Goal: Task Accomplishment & Management: Manage account settings

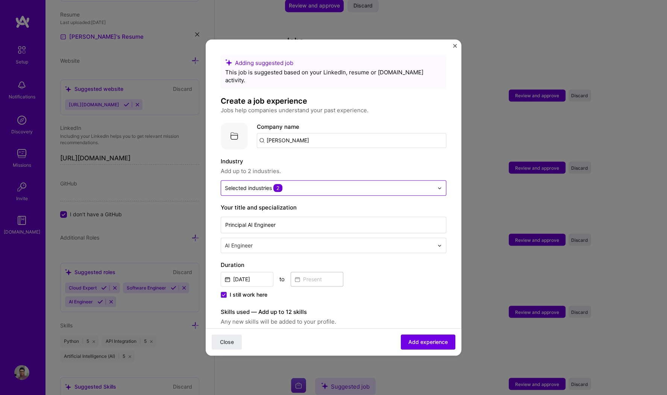
click at [261, 184] on div "Selected industries 2" at bounding box center [254, 188] width 58 height 8
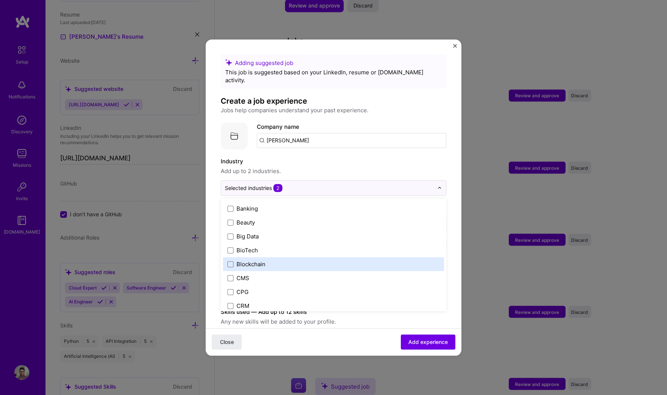
scroll to position [258, 0]
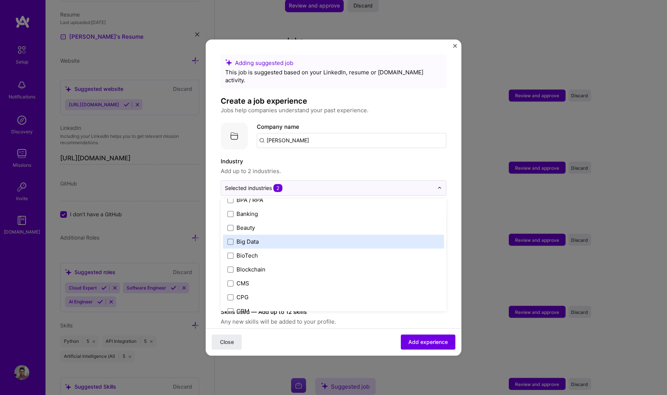
click at [244, 238] on div "Big Data" at bounding box center [247, 242] width 22 height 8
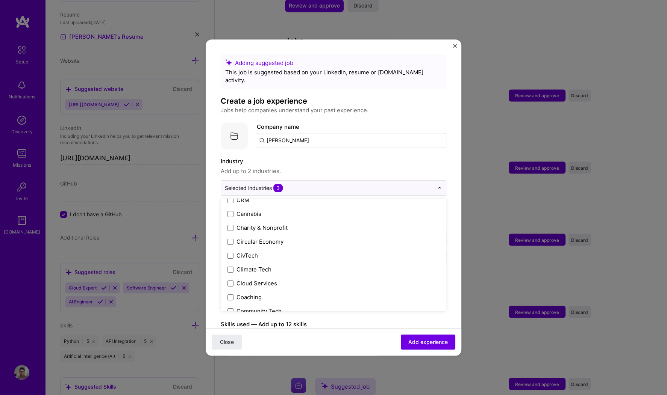
scroll to position [269, 0]
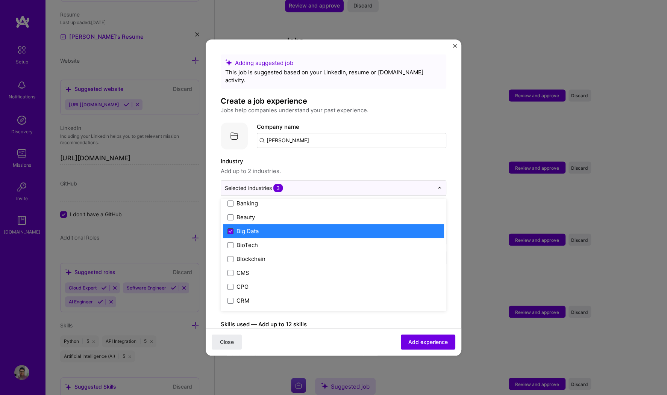
click at [232, 230] on icon at bounding box center [231, 231] width 4 height 3
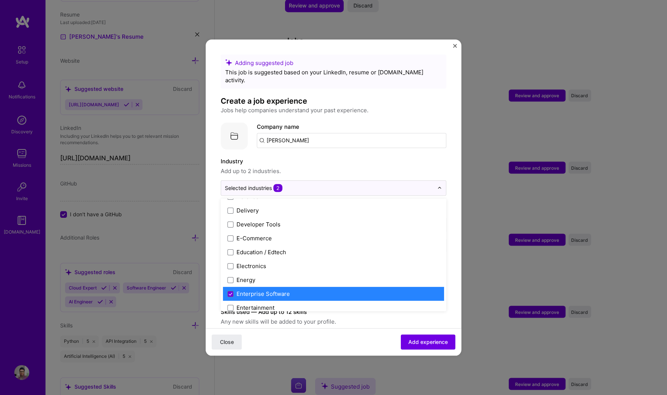
scroll to position [713, 0]
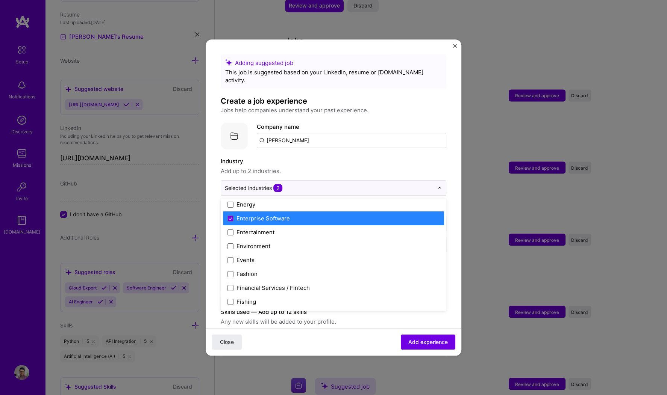
click at [237, 215] on div "Enterprise Software" at bounding box center [262, 219] width 53 height 8
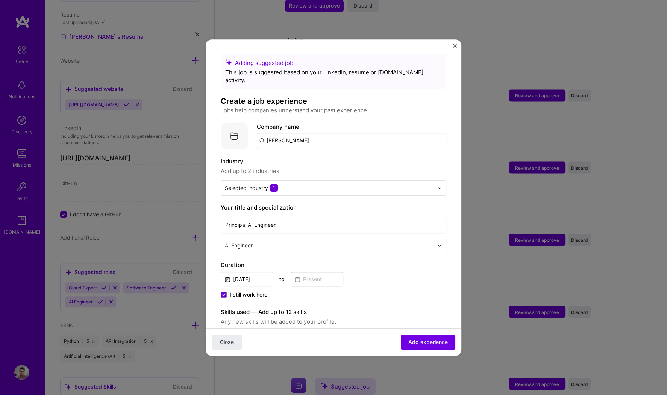
click at [369, 157] on label "Industry" at bounding box center [334, 161] width 226 height 9
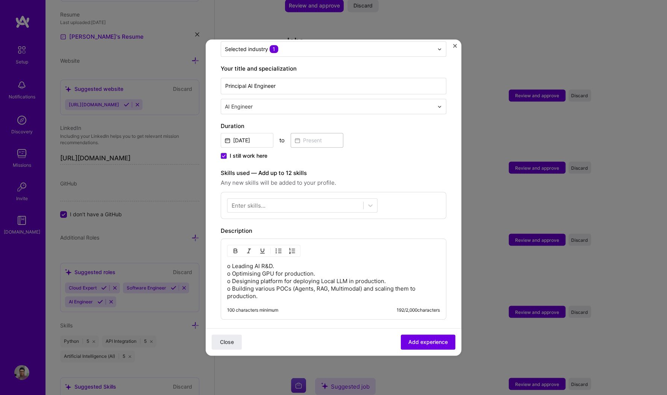
scroll to position [153, 0]
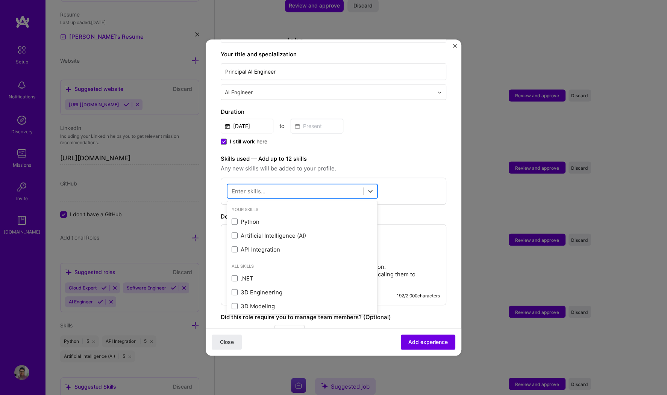
click at [267, 185] on div at bounding box center [295, 191] width 136 height 12
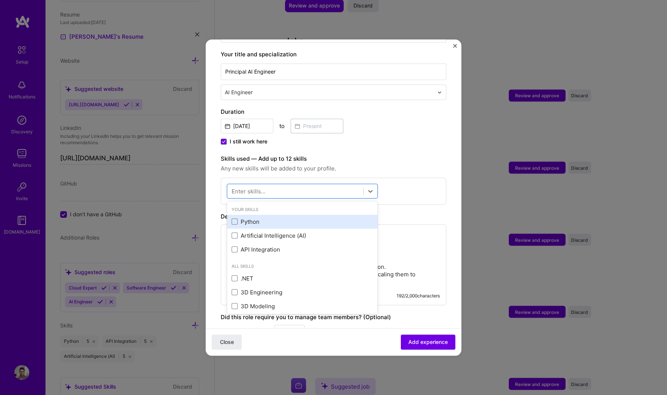
click at [253, 218] on div "Python" at bounding box center [302, 222] width 141 height 8
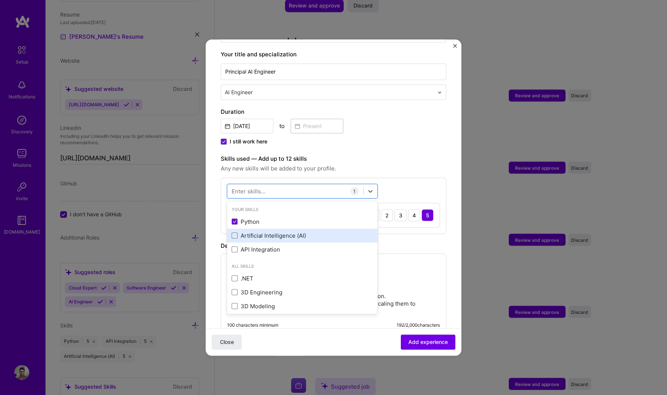
click at [253, 232] on div "Artificial Intelligence (AI)" at bounding box center [302, 236] width 141 height 8
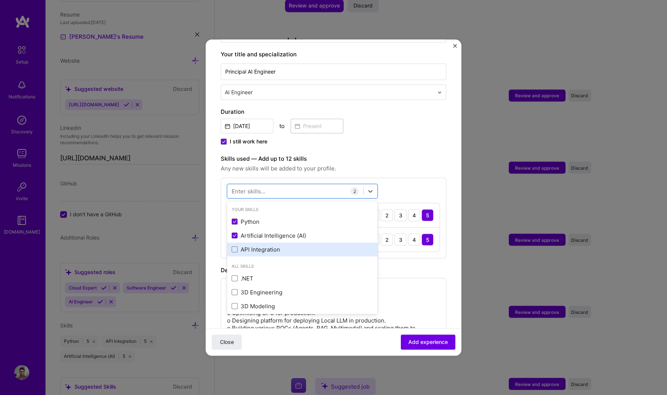
click at [253, 246] on div "API Integration" at bounding box center [302, 250] width 141 height 8
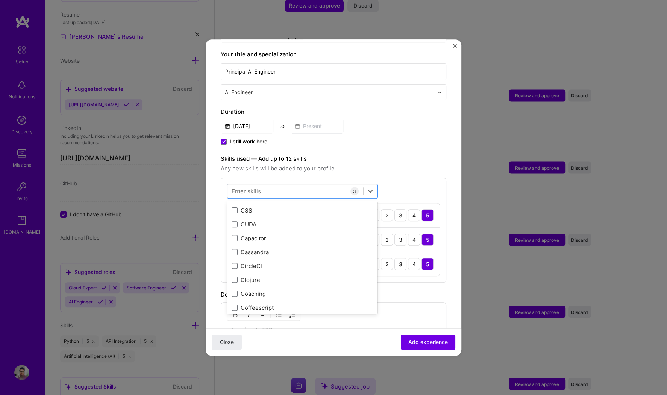
scroll to position [863, 0]
click at [257, 260] on div "CUDA" at bounding box center [302, 264] width 141 height 8
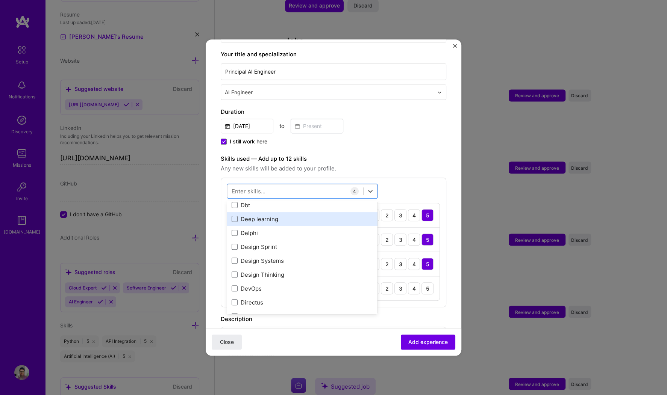
click at [252, 215] on div "Deep learning" at bounding box center [302, 219] width 141 height 8
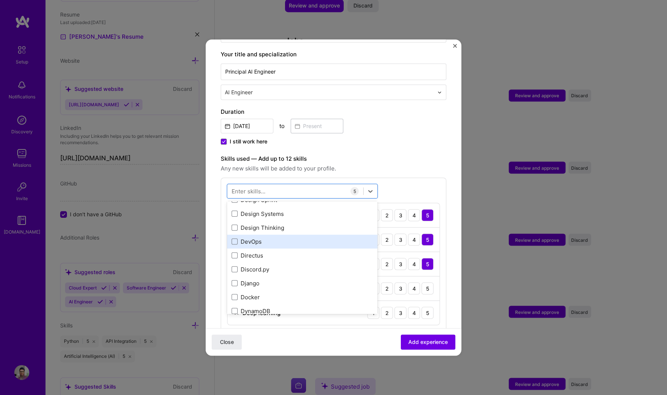
click at [249, 238] on div "DevOps" at bounding box center [302, 242] width 141 height 8
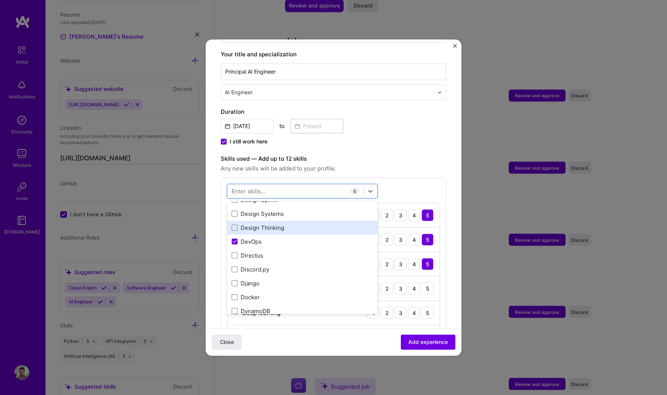
click at [262, 224] on div "Design Thinking" at bounding box center [302, 228] width 141 height 8
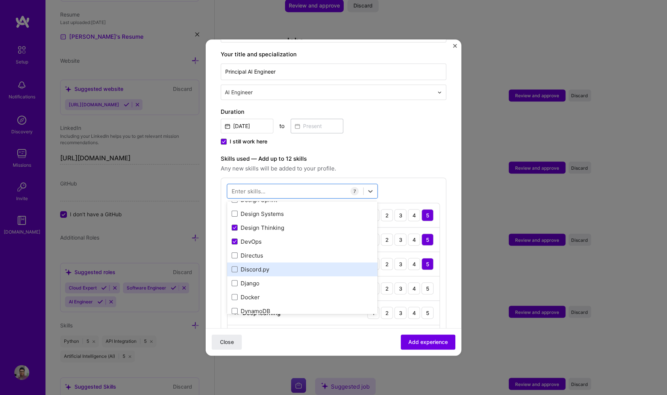
scroll to position [1437, 0]
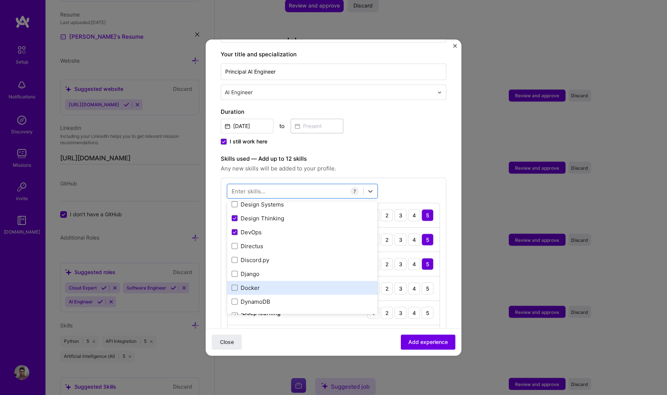
click at [257, 284] on div "Docker" at bounding box center [302, 288] width 141 height 8
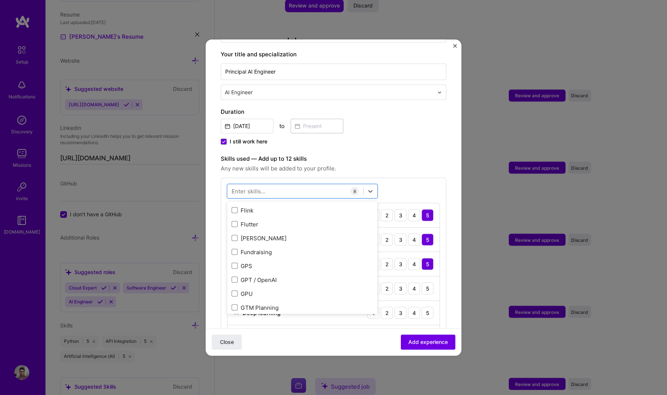
scroll to position [1925, 0]
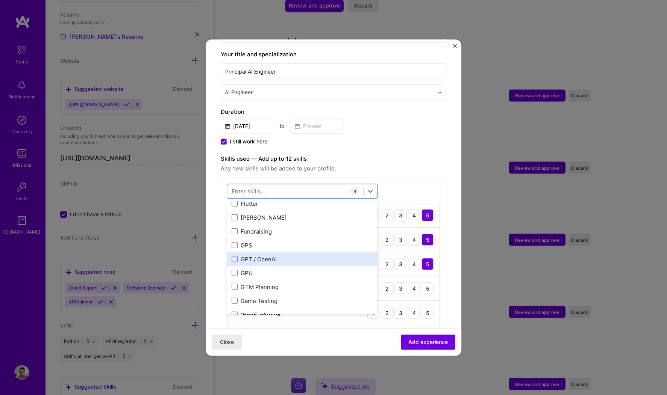
click at [279, 256] on div "GPT / OpenAI" at bounding box center [302, 260] width 141 height 8
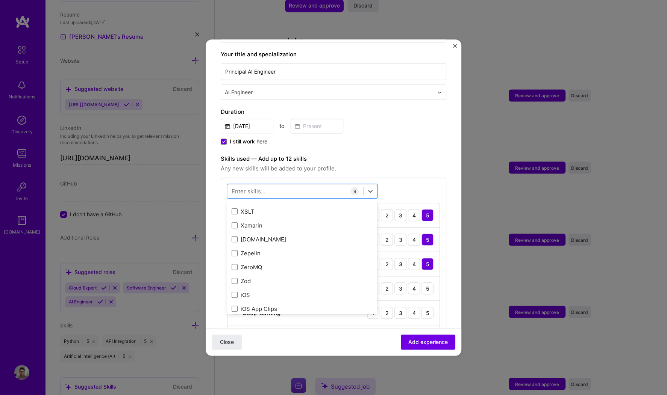
scroll to position [5176, 0]
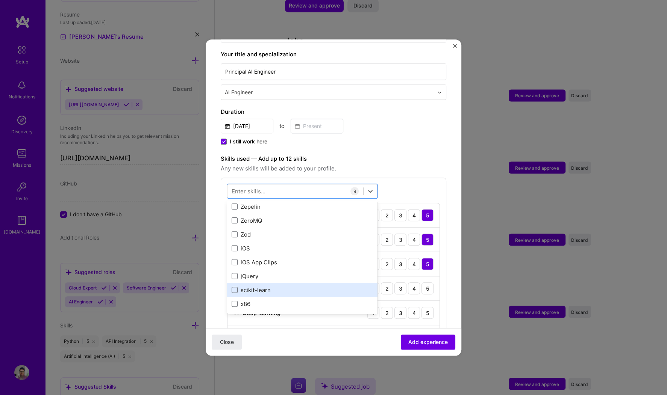
click at [271, 286] on div "scikit-learn" at bounding box center [302, 290] width 141 height 8
click at [430, 144] on div "Adding suggested job This job is suggested based on your LinkedIn, resume or [D…" at bounding box center [334, 288] width 226 height 774
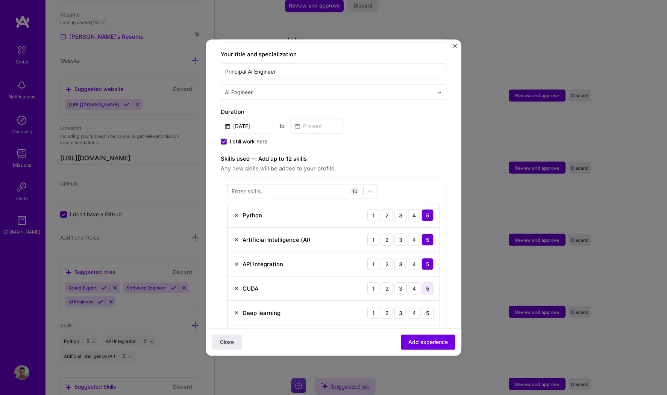
click at [424, 283] on div "5" at bounding box center [427, 289] width 12 height 12
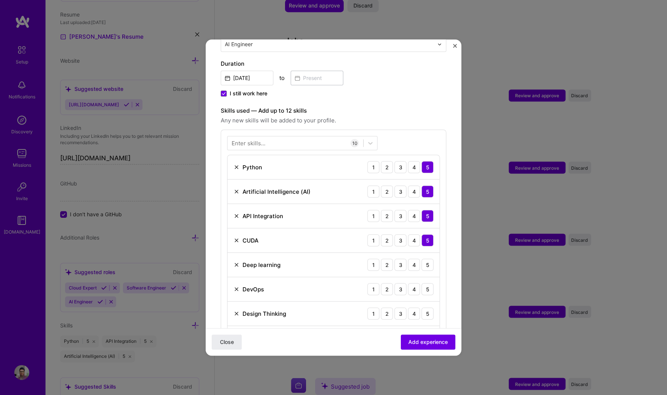
scroll to position [203, 0]
click at [427, 257] on div "5" at bounding box center [427, 263] width 12 height 12
click at [427, 282] on div "5" at bounding box center [427, 288] width 12 height 12
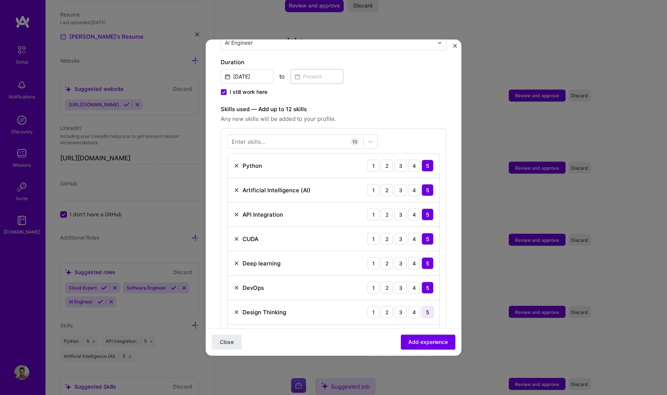
click at [427, 306] on div "5" at bounding box center [427, 312] width 12 height 12
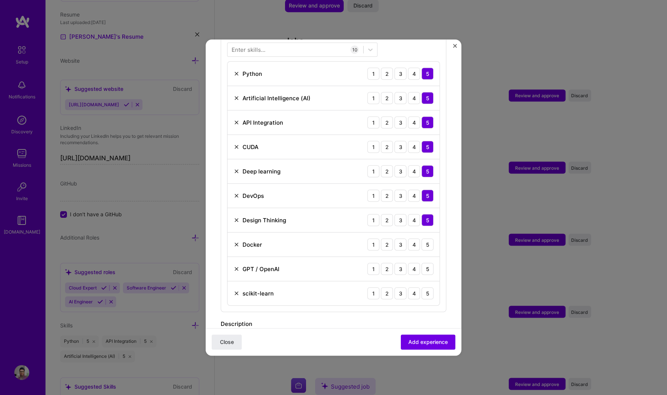
scroll to position [309, 0]
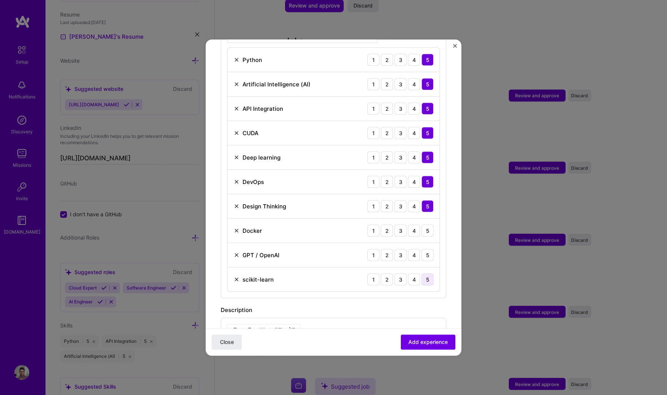
click at [428, 274] on div "5" at bounding box center [427, 280] width 12 height 12
click at [427, 249] on div "5" at bounding box center [427, 255] width 12 height 12
click at [428, 225] on div "5" at bounding box center [427, 231] width 12 height 12
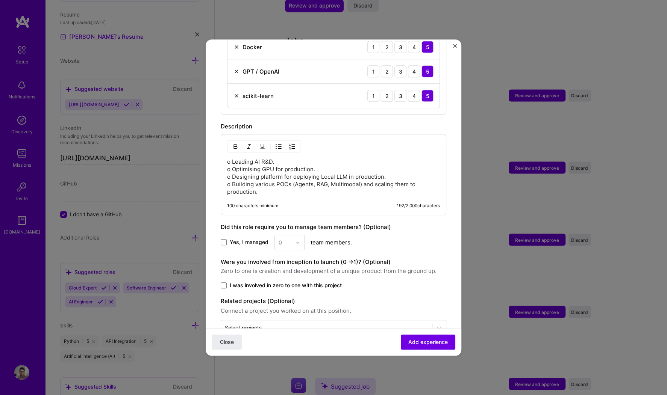
scroll to position [502, 0]
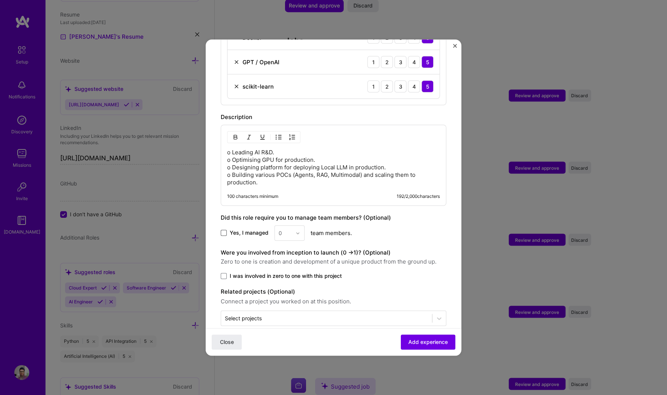
click at [224, 230] on span at bounding box center [224, 233] width 6 height 6
click at [0, 0] on input "Yes, I managed" at bounding box center [0, 0] width 0 height 0
click at [291, 229] on input "text" at bounding box center [285, 233] width 13 height 8
click at [288, 288] on div "4" at bounding box center [290, 295] width 26 height 14
click at [223, 273] on span at bounding box center [224, 276] width 6 height 6
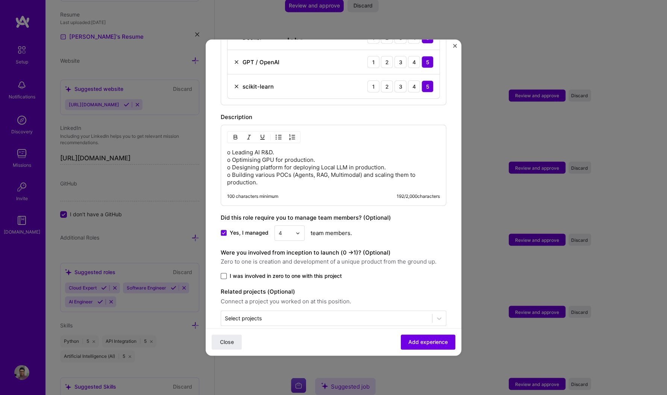
click at [0, 0] on input "I was involved in zero to one with this project" at bounding box center [0, 0] width 0 height 0
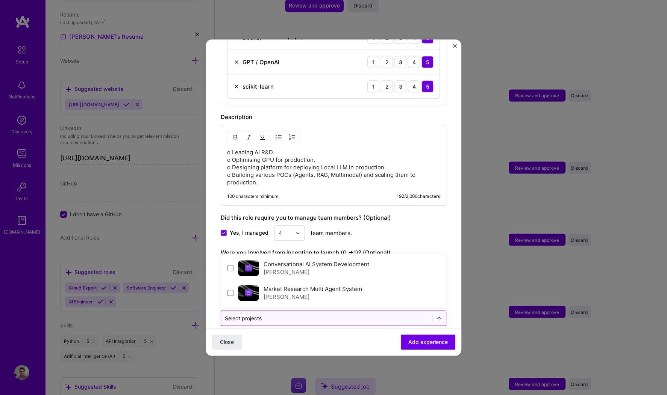
click at [287, 312] on div "Select projects" at bounding box center [326, 318] width 211 height 15
click at [295, 261] on label "Conversational AI System Development" at bounding box center [316, 264] width 106 height 7
click at [290, 293] on div "[PERSON_NAME]" at bounding box center [312, 297] width 98 height 8
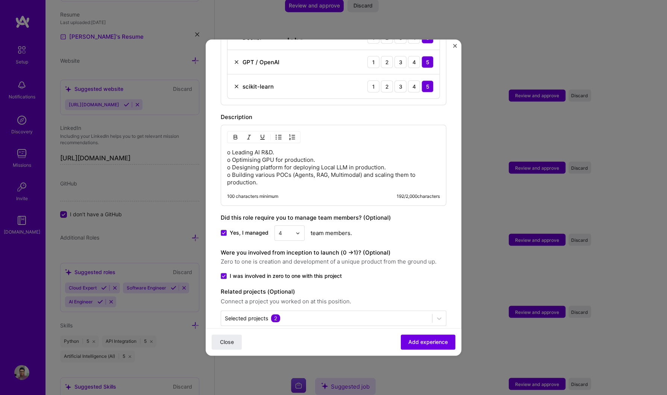
click at [409, 226] on div "Yes, I managed 4 team members." at bounding box center [334, 233] width 226 height 15
click at [416, 316] on span "Add experience" at bounding box center [427, 343] width 39 height 8
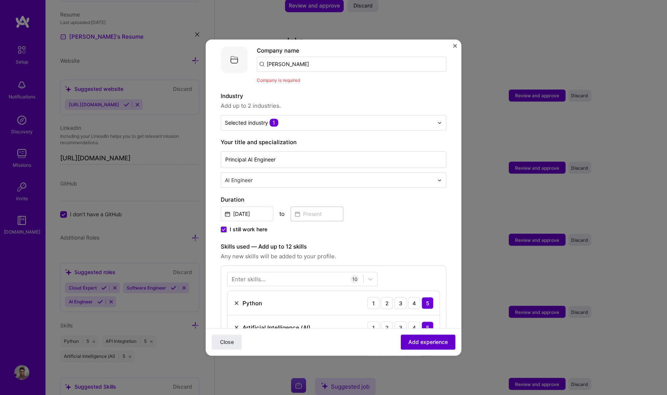
scroll to position [75, 0]
click at [416, 316] on span "Add experience" at bounding box center [427, 343] width 39 height 8
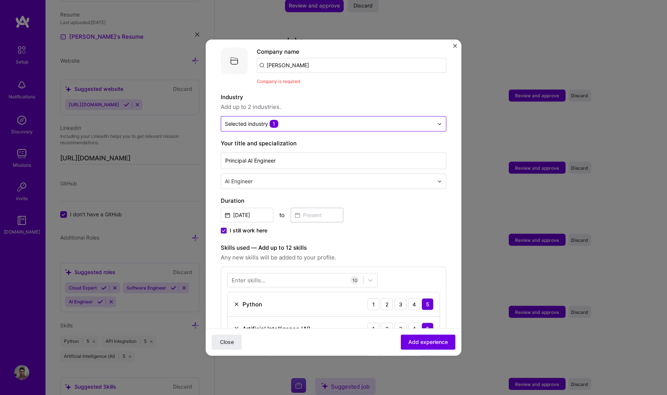
click at [309, 120] on div at bounding box center [329, 123] width 209 height 9
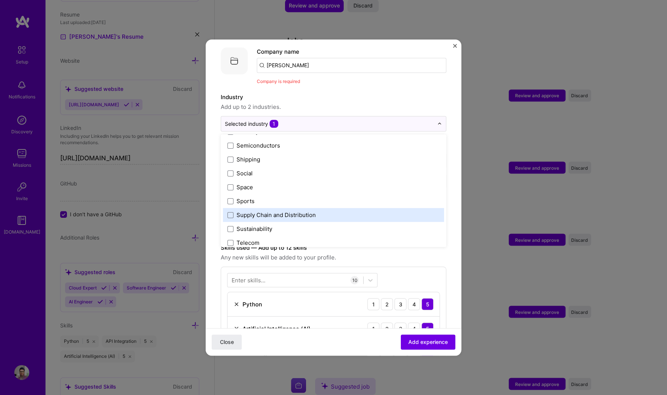
scroll to position [1560, 0]
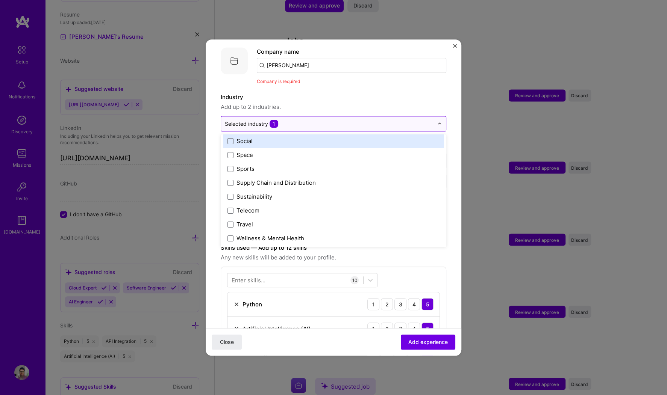
click at [306, 120] on input "text" at bounding box center [329, 124] width 209 height 8
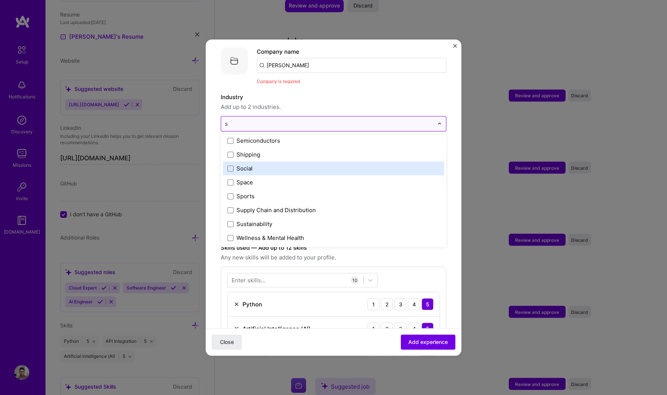
scroll to position [0, 0]
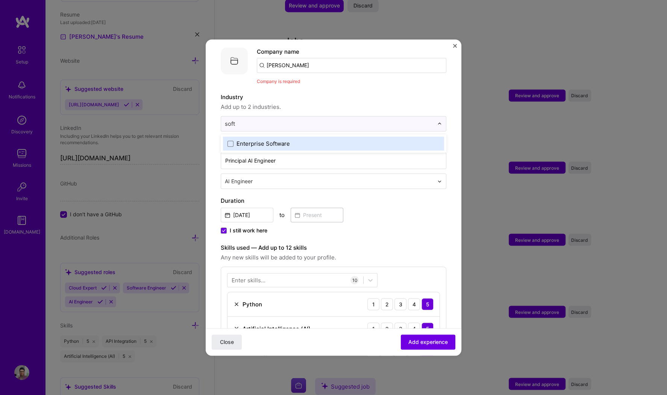
click at [261, 140] on div "Enterprise Software" at bounding box center [262, 144] width 53 height 8
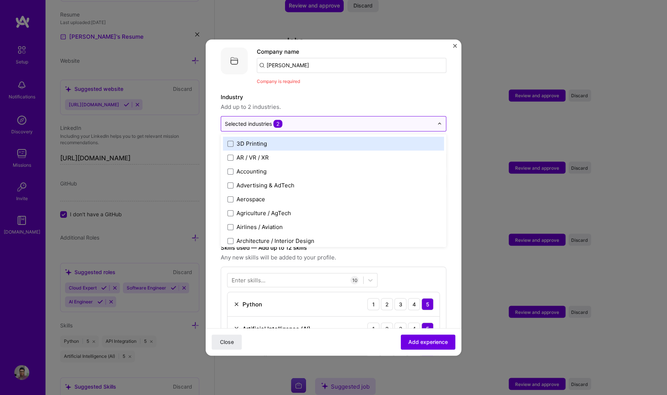
click at [317, 120] on input "text" at bounding box center [329, 124] width 209 height 8
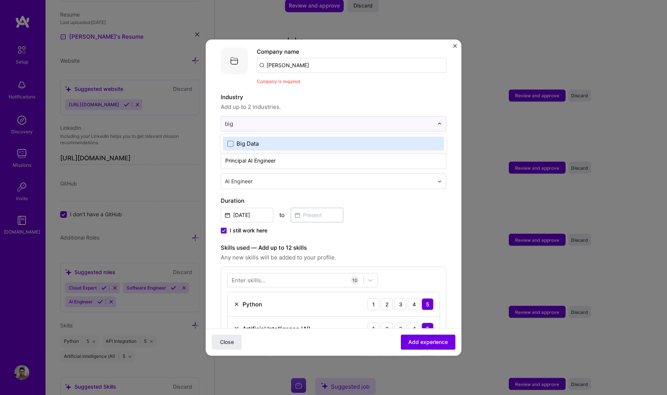
click at [304, 140] on label "Big Data" at bounding box center [333, 144] width 212 height 8
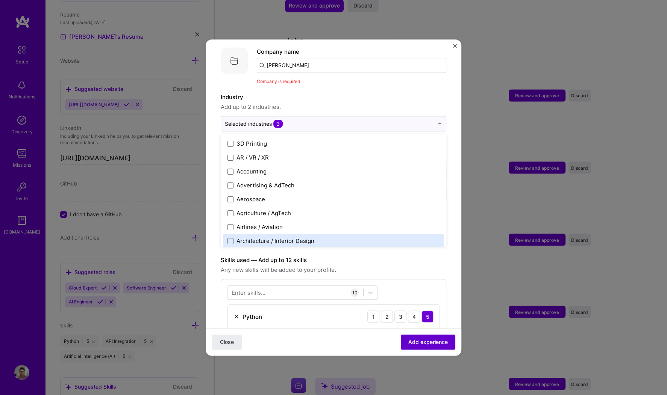
click at [422, 316] on span "Add experience" at bounding box center [427, 343] width 39 height 8
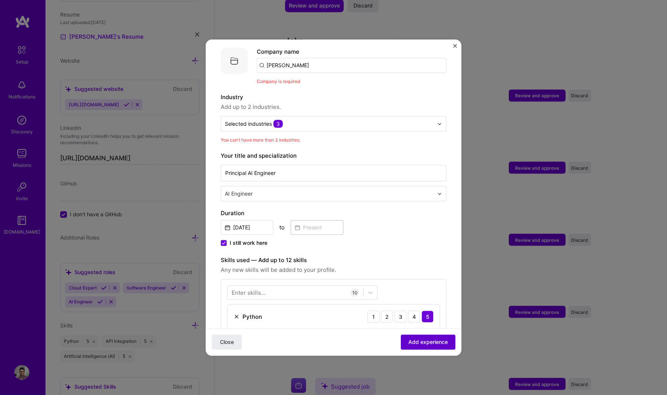
click at [422, 316] on span "Add experience" at bounding box center [427, 343] width 39 height 8
click at [441, 122] on img at bounding box center [439, 124] width 5 height 5
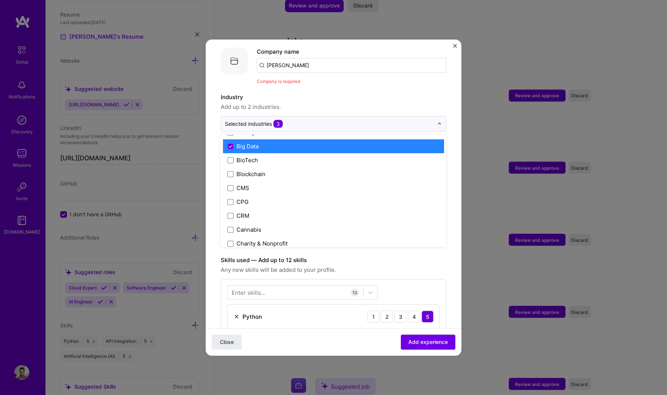
scroll to position [220, 0]
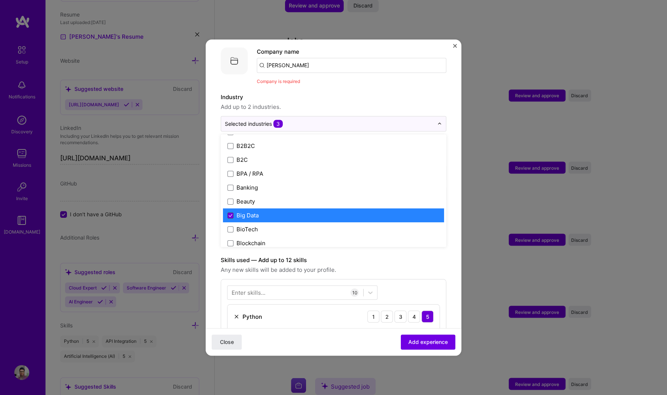
click at [229, 213] on span at bounding box center [230, 216] width 6 height 6
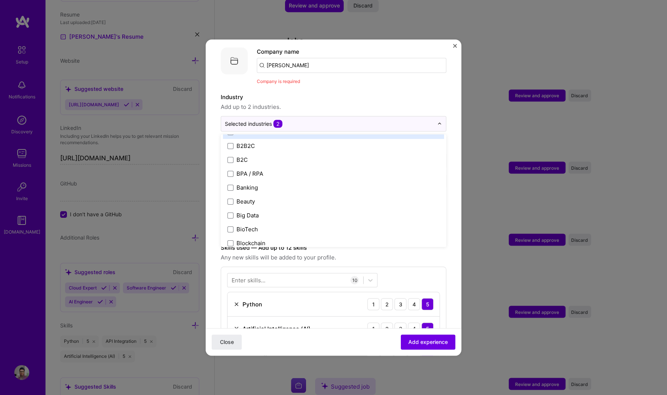
click at [360, 103] on span "Add up to 2 industries." at bounding box center [334, 107] width 226 height 9
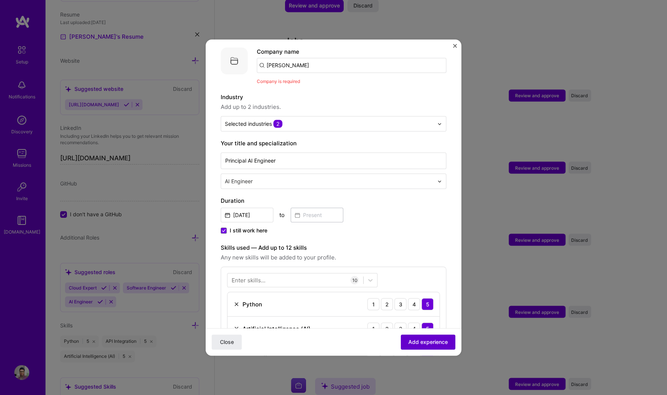
click at [410, 316] on span "Add experience" at bounding box center [427, 343] width 39 height 8
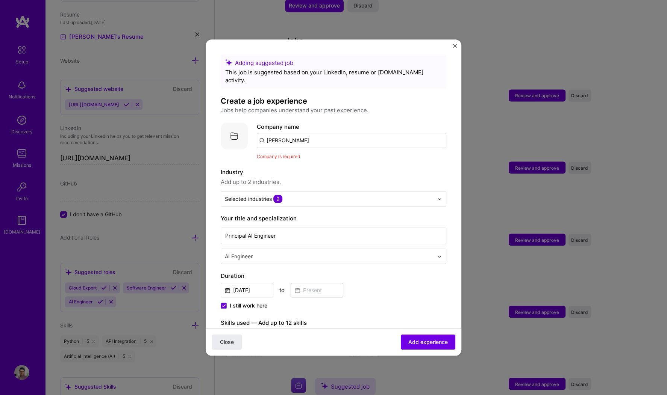
click at [307, 136] on input "[PERSON_NAME]" at bounding box center [351, 140] width 189 height 15
click at [312, 155] on div "[PERSON_NAME]" at bounding box center [325, 161] width 53 height 13
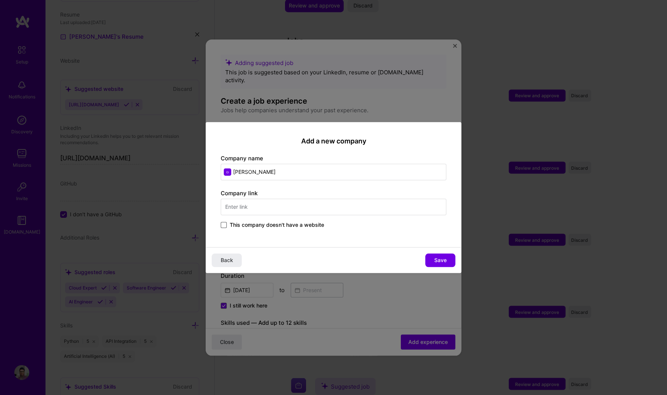
click at [224, 226] on span at bounding box center [224, 225] width 6 height 6
click at [0, 0] on input "This company doesn't have a website" at bounding box center [0, 0] width 0 height 0
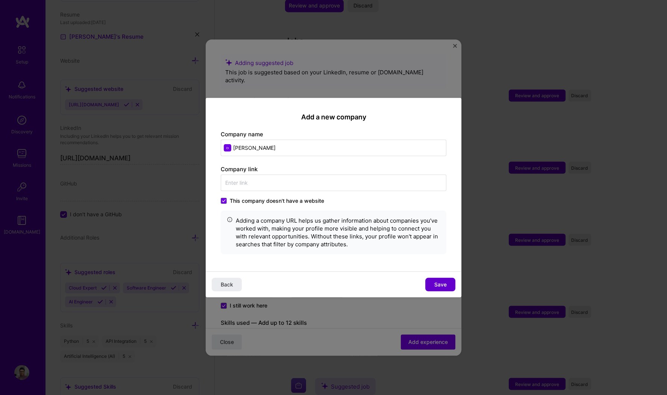
click at [428, 285] on button "Save" at bounding box center [440, 285] width 30 height 14
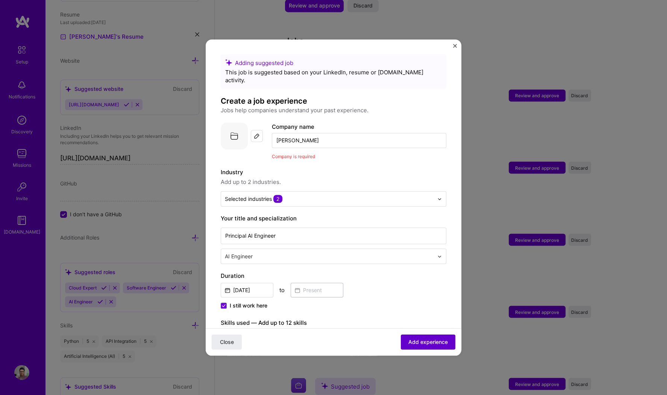
click at [429, 316] on span "Add experience" at bounding box center [427, 343] width 39 height 8
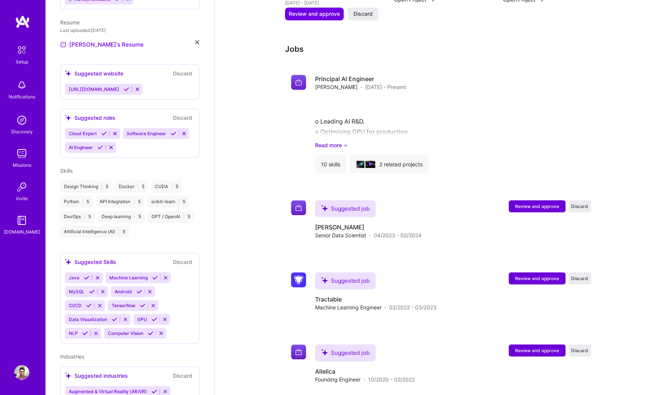
scroll to position [795, 0]
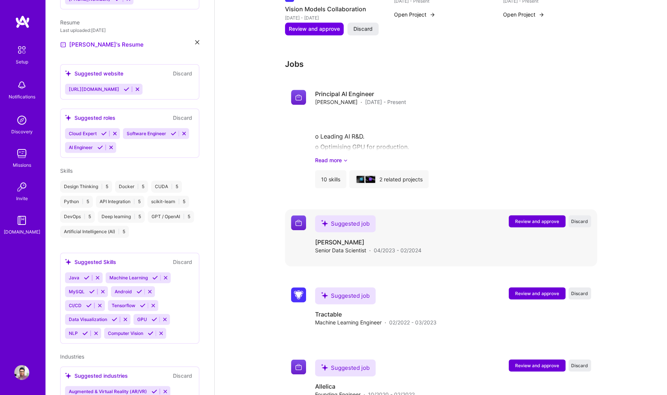
click at [518, 218] on span "Review and approve" at bounding box center [537, 221] width 44 height 6
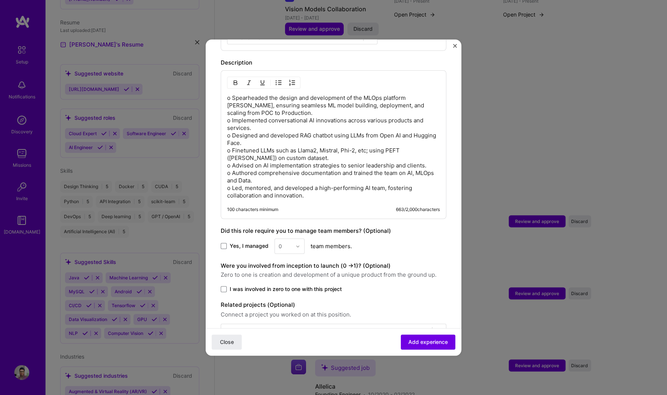
scroll to position [323, 0]
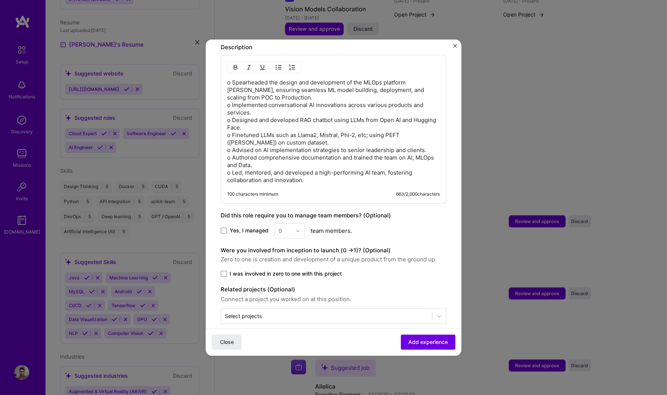
click at [224, 227] on label "Yes, I managed" at bounding box center [245, 231] width 48 height 8
click at [0, 0] on input "Yes, I managed" at bounding box center [0, 0] width 0 height 0
click at [301, 224] on div at bounding box center [299, 231] width 9 height 15
click at [378, 223] on div "Yes, I managed option 1 focused, 1 of 26. 26 results available. Use Up and Down…" at bounding box center [334, 230] width 226 height 15
click at [225, 271] on span at bounding box center [224, 274] width 6 height 6
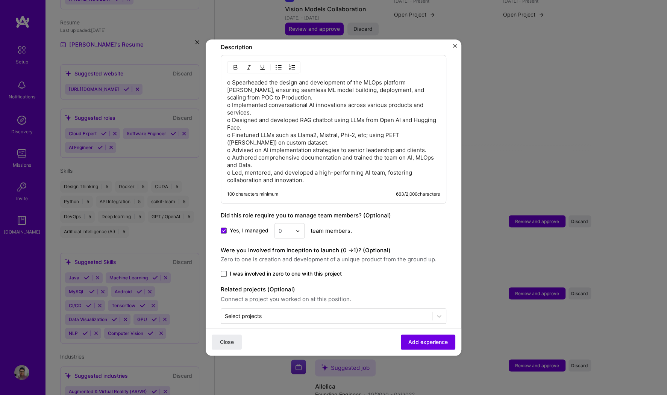
click at [0, 0] on input "I was involved in zero to one with this project" at bounding box center [0, 0] width 0 height 0
click at [292, 312] on div "Select projects" at bounding box center [326, 316] width 211 height 15
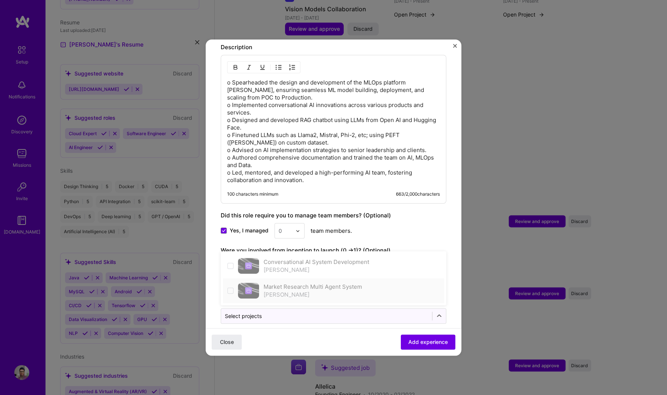
click at [232, 288] on span at bounding box center [230, 291] width 6 height 6
click at [273, 316] on form "Adding suggested job This job is suggested based on your LinkedIn, resume or [D…" at bounding box center [334, 49] width 256 height 635
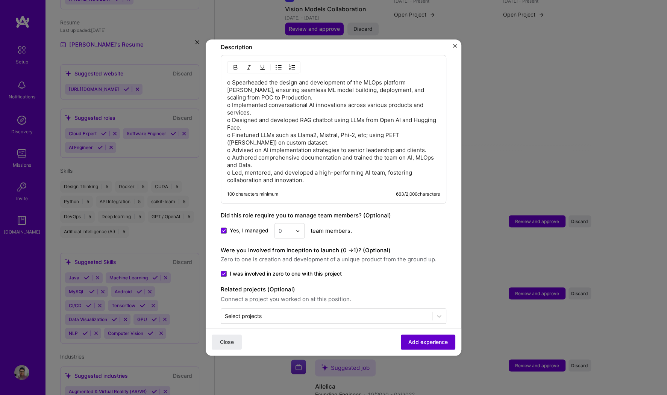
click at [436, 316] on span "Add experience" at bounding box center [427, 343] width 39 height 8
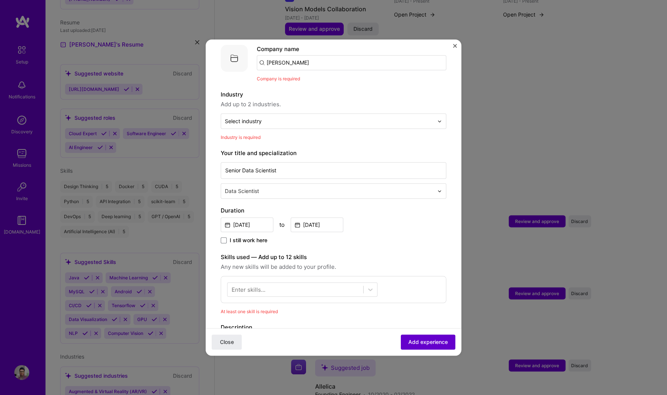
scroll to position [75, 0]
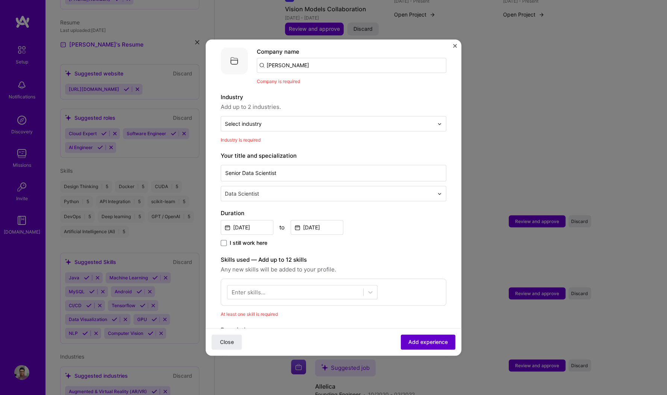
click at [436, 316] on span "Add experience" at bounding box center [427, 343] width 39 height 8
click at [289, 65] on div "Company name [PERSON_NAME] Company is required" at bounding box center [351, 66] width 189 height 38
click at [295, 58] on input "[PERSON_NAME]" at bounding box center [351, 65] width 189 height 15
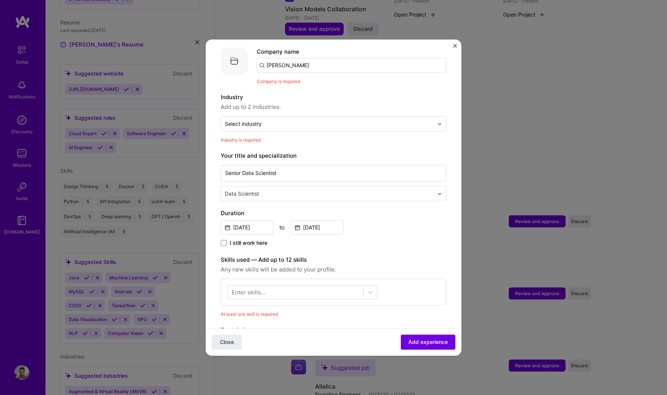
click at [295, 58] on input "[PERSON_NAME]" at bounding box center [351, 65] width 189 height 15
click at [287, 82] on span "Add company" at bounding box center [278, 86] width 36 height 8
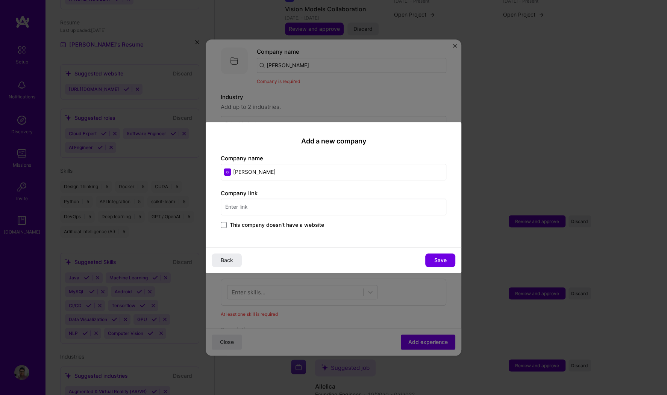
click at [241, 225] on span "This company doesn't have a website" at bounding box center [277, 225] width 94 height 8
click at [0, 0] on input "This company doesn't have a website" at bounding box center [0, 0] width 0 height 0
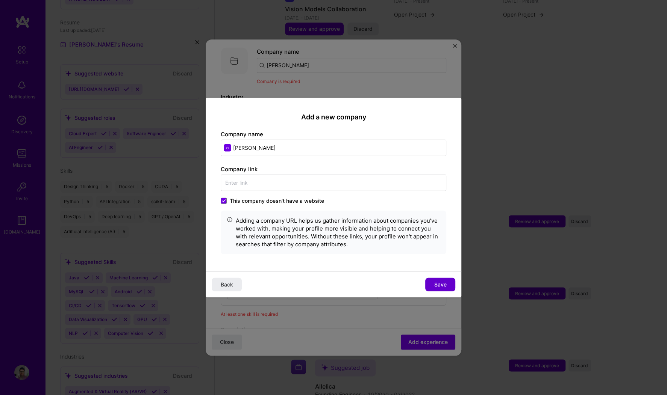
click at [448, 283] on button "Save" at bounding box center [440, 285] width 30 height 14
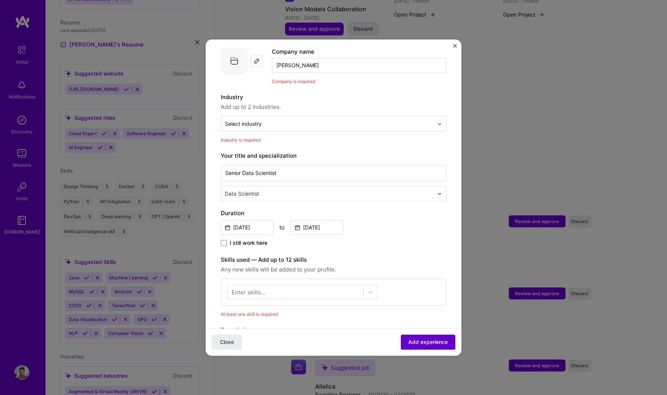
click at [427, 316] on button "Add experience" at bounding box center [428, 342] width 55 height 15
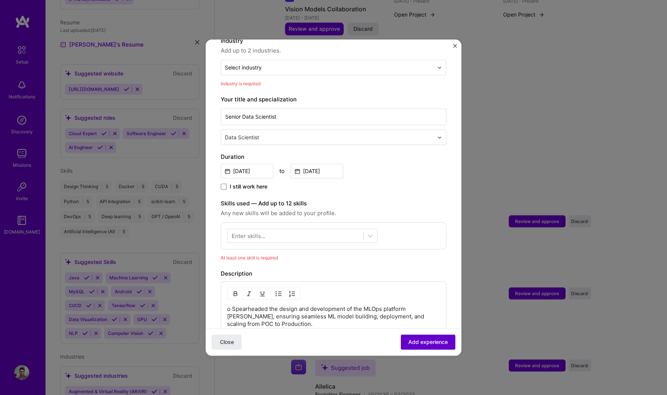
click at [427, 316] on button "Add experience" at bounding box center [428, 342] width 55 height 15
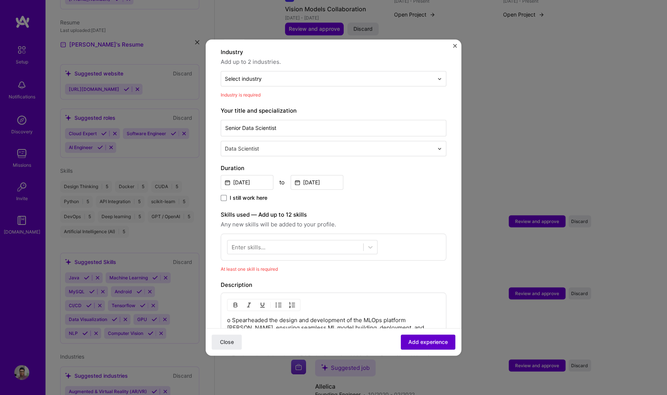
click at [428, 316] on span "Add experience" at bounding box center [427, 343] width 39 height 8
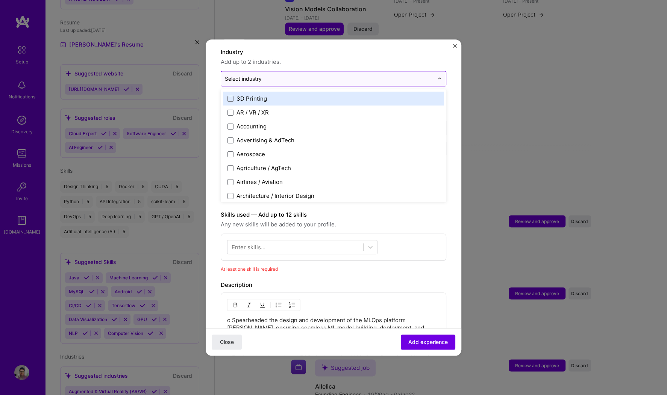
click at [309, 75] on input "text" at bounding box center [329, 79] width 209 height 8
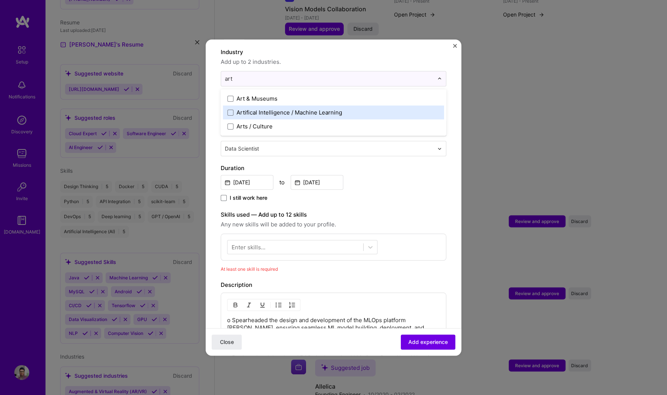
click at [247, 109] on div "Artifical Intelligence / Machine Learning" at bounding box center [289, 113] width 106 height 8
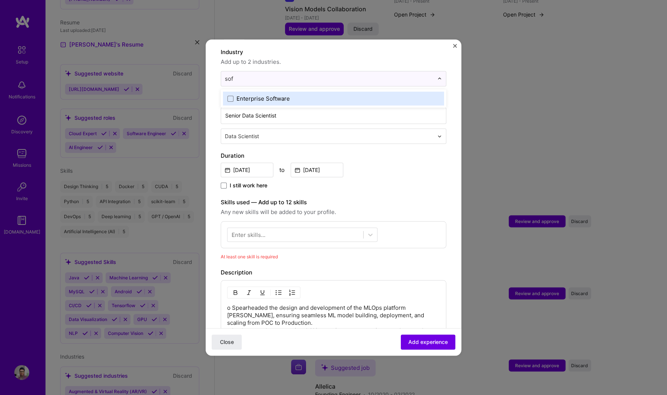
click at [248, 95] on div "Enterprise Software" at bounding box center [333, 99] width 221 height 14
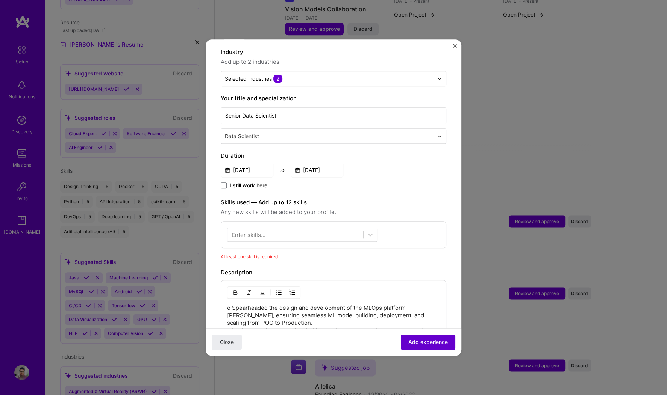
click at [417, 316] on span "Add experience" at bounding box center [427, 343] width 39 height 8
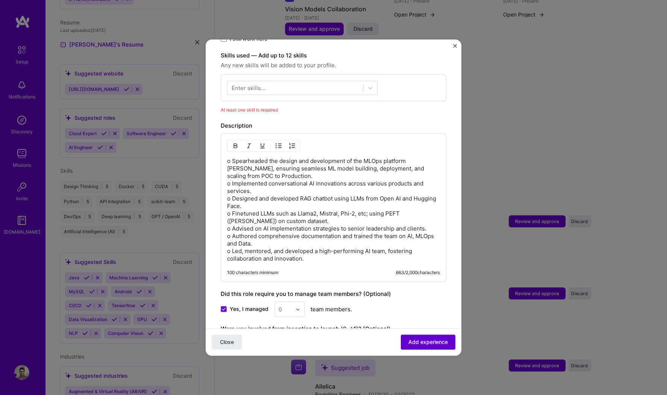
scroll to position [259, 0]
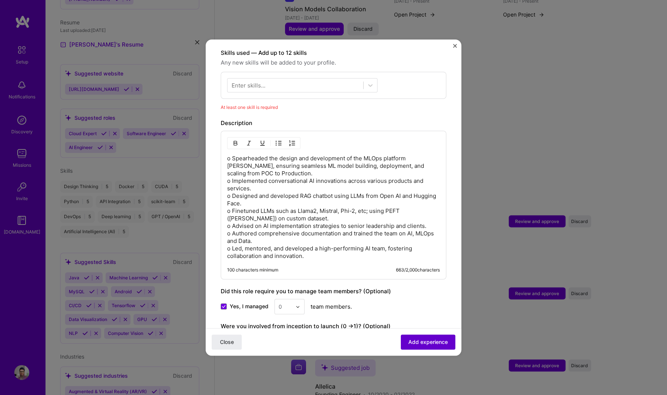
click at [417, 316] on span "Add experience" at bounding box center [427, 343] width 39 height 8
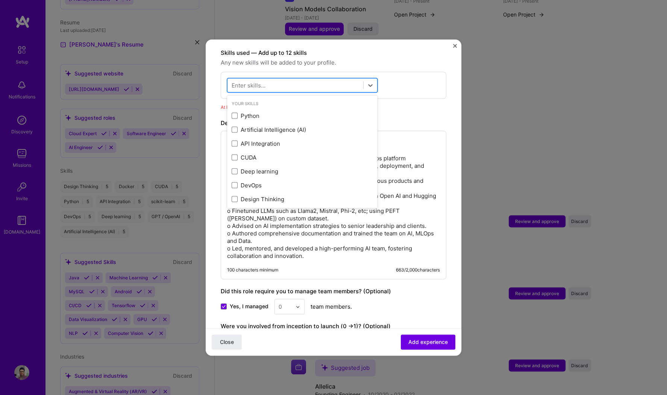
click at [320, 79] on div at bounding box center [295, 85] width 136 height 12
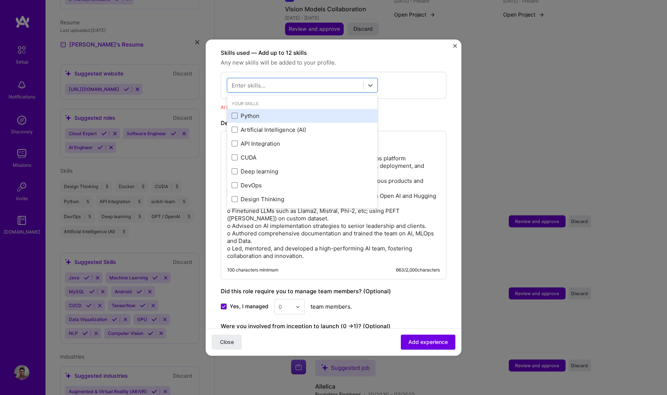
click at [268, 112] on div "Python" at bounding box center [302, 116] width 141 height 8
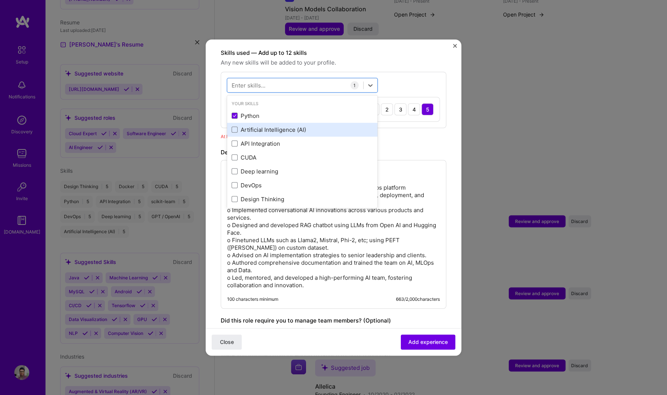
click at [267, 126] on div "Artificial Intelligence (AI)" at bounding box center [302, 130] width 141 height 8
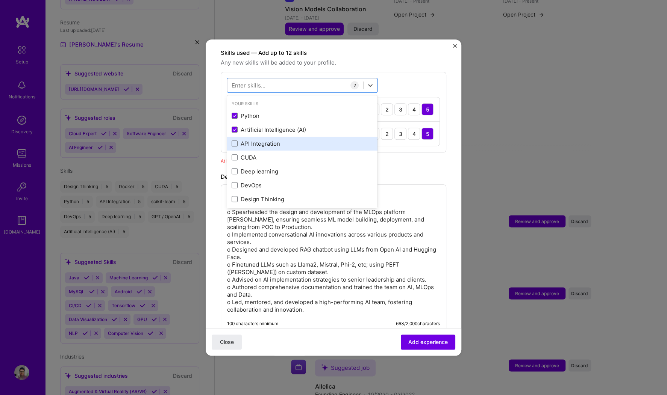
click at [261, 140] on div "API Integration" at bounding box center [302, 144] width 141 height 8
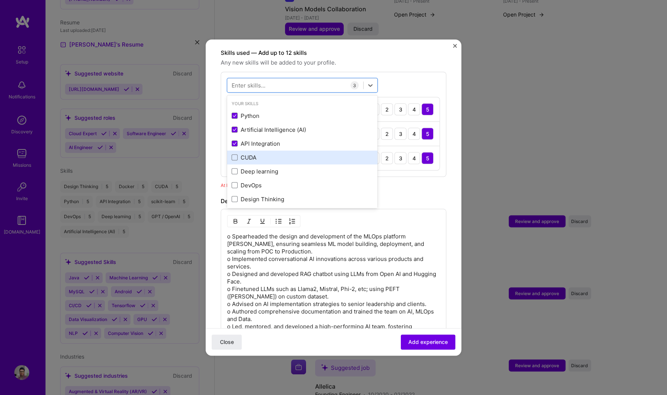
click at [257, 154] on div "CUDA" at bounding box center [302, 158] width 141 height 8
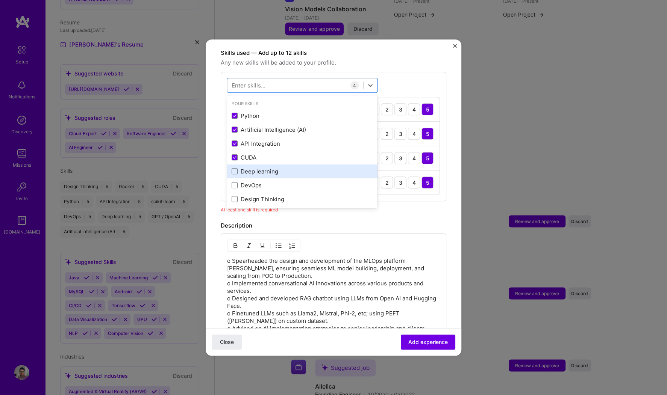
click at [256, 168] on div "Deep learning" at bounding box center [302, 172] width 141 height 8
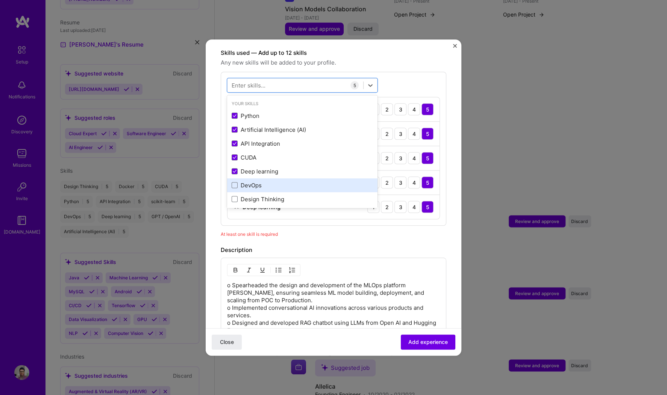
click at [254, 182] on div "DevOps" at bounding box center [302, 186] width 141 height 8
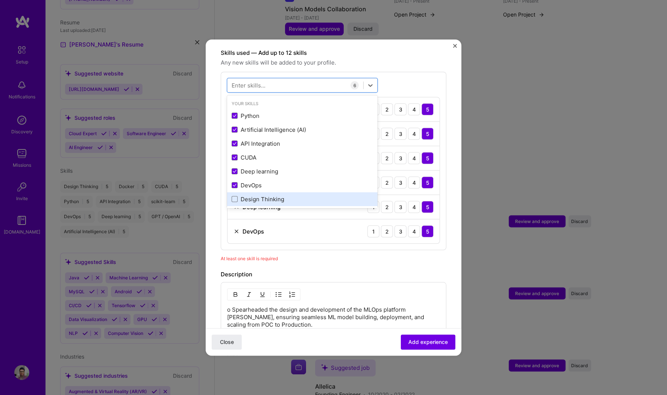
click at [254, 195] on div "Design Thinking" at bounding box center [302, 199] width 141 height 8
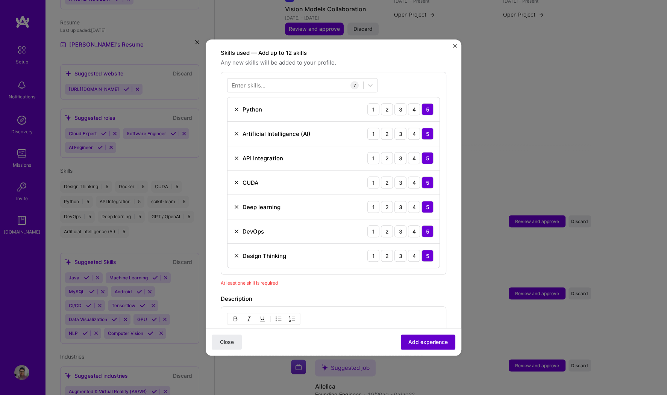
click at [432, 316] on span "Add experience" at bounding box center [427, 343] width 39 height 8
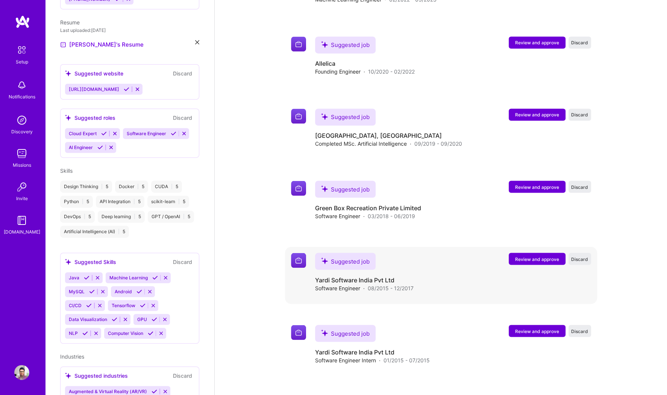
scroll to position [1141, 0]
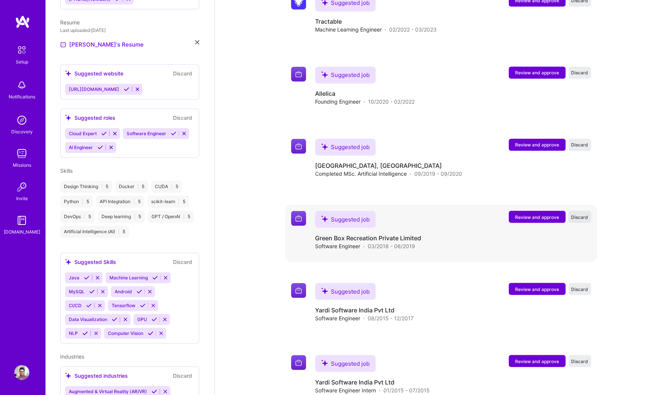
click at [533, 214] on span "Discard" at bounding box center [579, 217] width 17 height 6
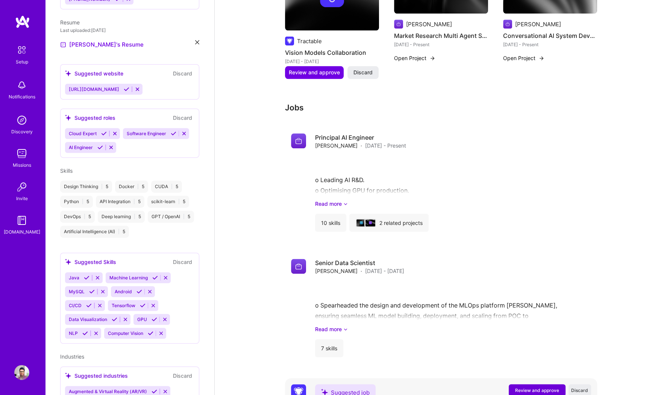
scroll to position [856, 0]
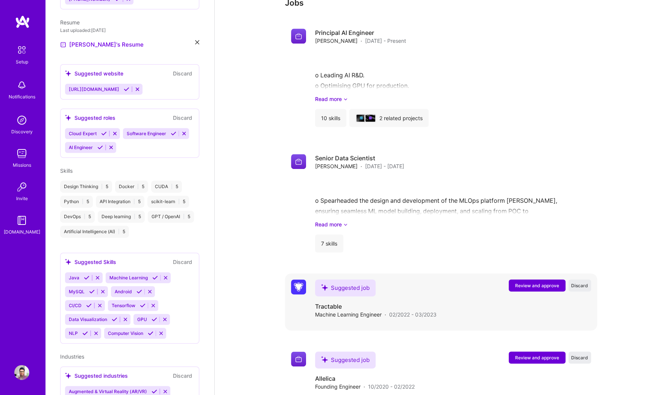
click at [532, 283] on span "Review and approve" at bounding box center [537, 286] width 44 height 6
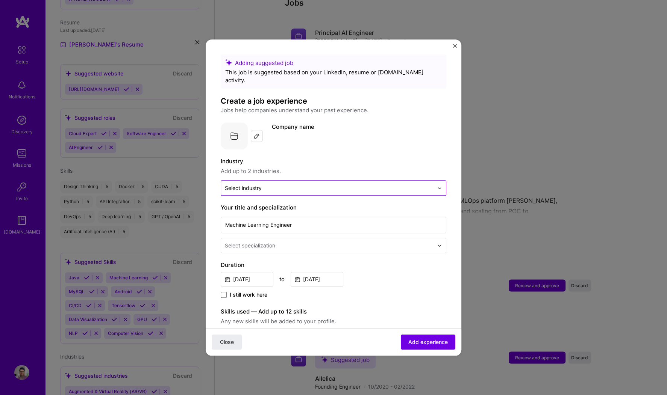
click at [287, 184] on input "text" at bounding box center [329, 188] width 209 height 8
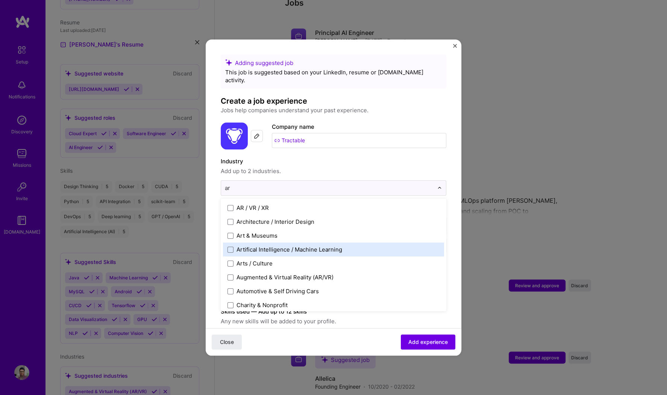
click at [268, 246] on div "Artifical Intelligence / Machine Learning" at bounding box center [289, 250] width 106 height 8
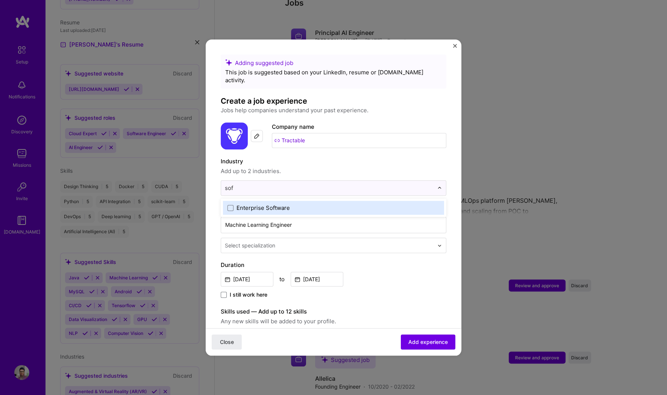
click at [280, 204] on div "Enterprise Software" at bounding box center [262, 208] width 53 height 8
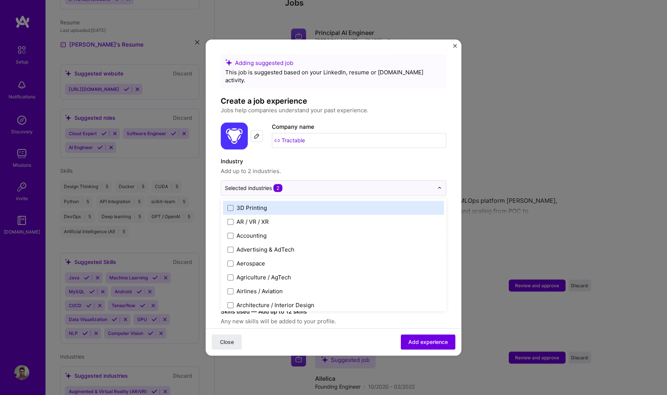
click at [342, 157] on label "Industry" at bounding box center [334, 161] width 226 height 9
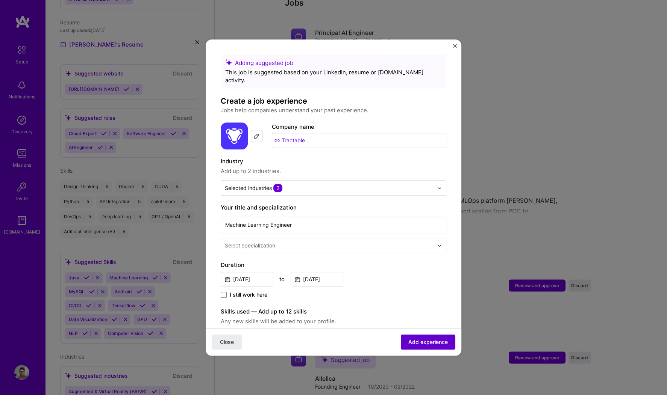
click at [424, 316] on button "Add experience" at bounding box center [428, 342] width 55 height 15
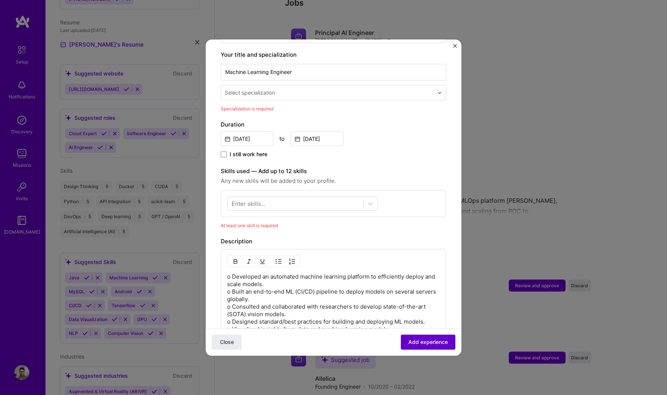
scroll to position [156, 0]
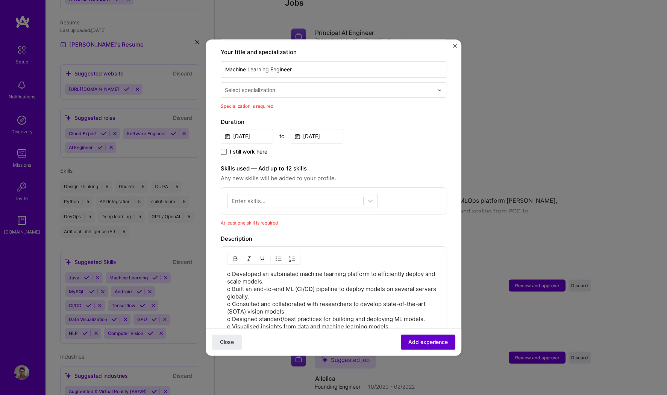
click at [424, 316] on button "Add experience" at bounding box center [428, 342] width 55 height 15
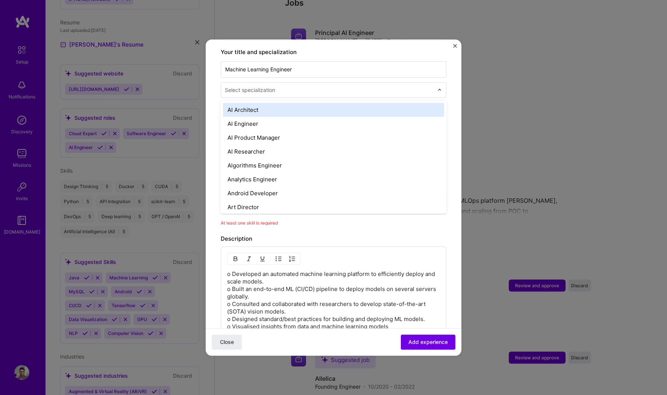
click at [312, 86] on input "text" at bounding box center [330, 90] width 210 height 8
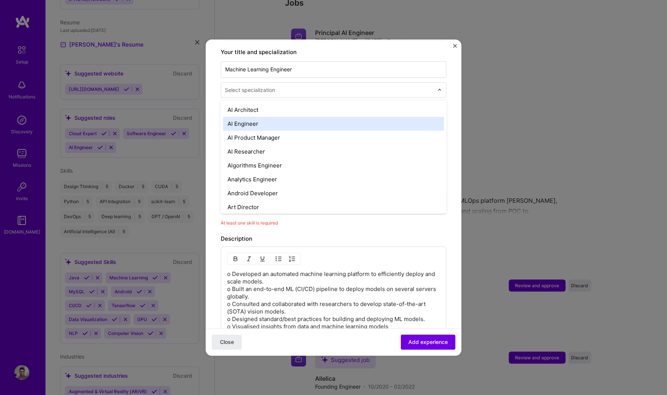
click at [271, 117] on div "AI Engineer" at bounding box center [333, 124] width 221 height 14
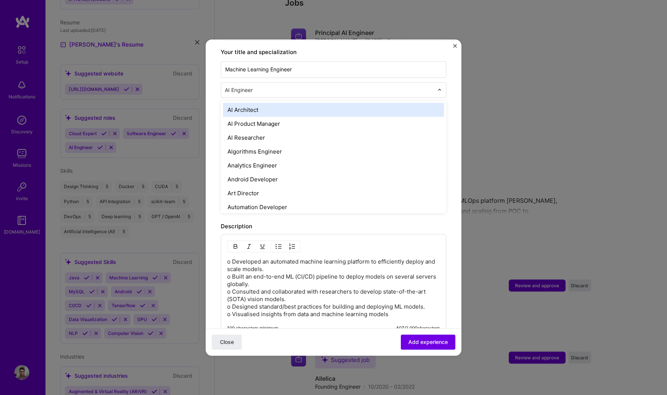
click at [324, 86] on input "text" at bounding box center [330, 90] width 210 height 8
click at [326, 86] on input "text" at bounding box center [330, 90] width 210 height 8
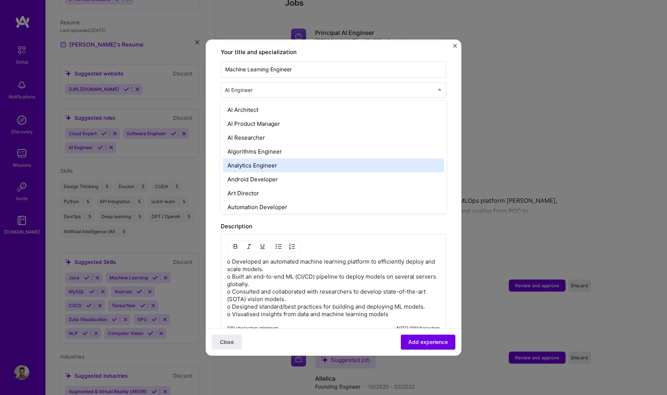
click at [282, 159] on div "Analytics Engineer" at bounding box center [333, 166] width 221 height 14
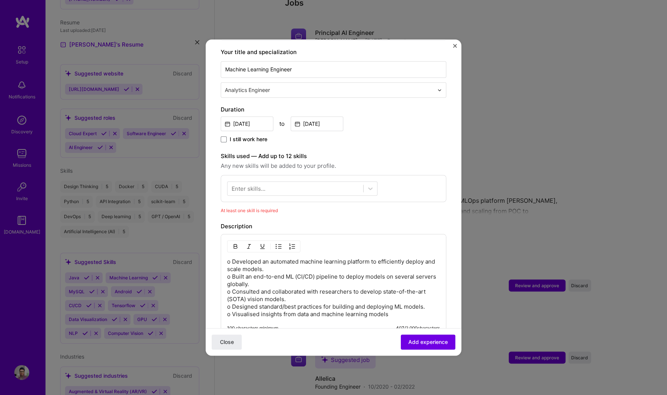
click at [286, 86] on div at bounding box center [330, 89] width 210 height 9
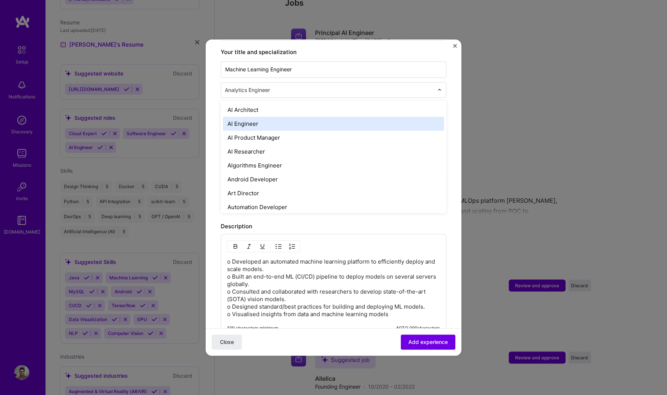
click at [264, 117] on div "AI Engineer" at bounding box center [333, 124] width 221 height 14
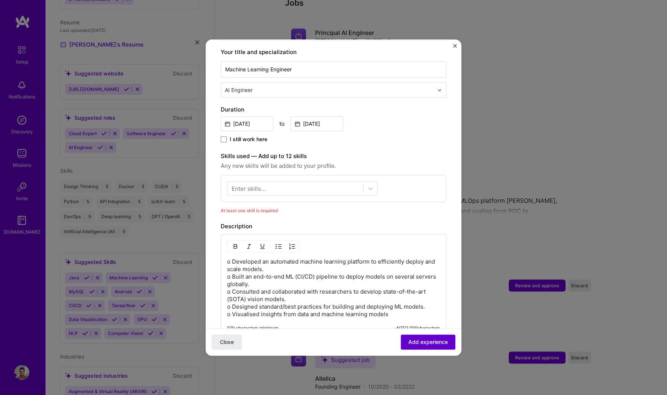
click at [413, 316] on span "Add experience" at bounding box center [427, 343] width 39 height 8
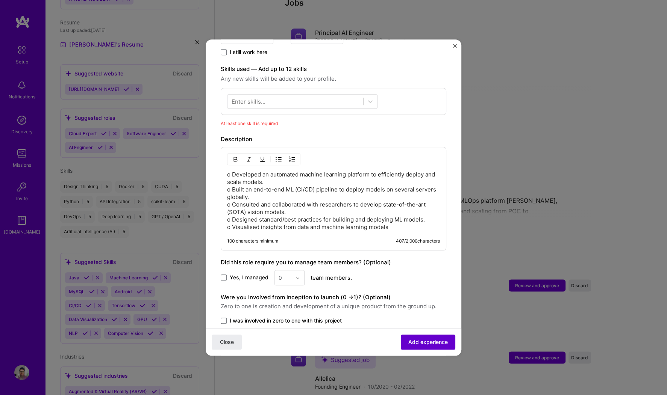
scroll to position [259, 0]
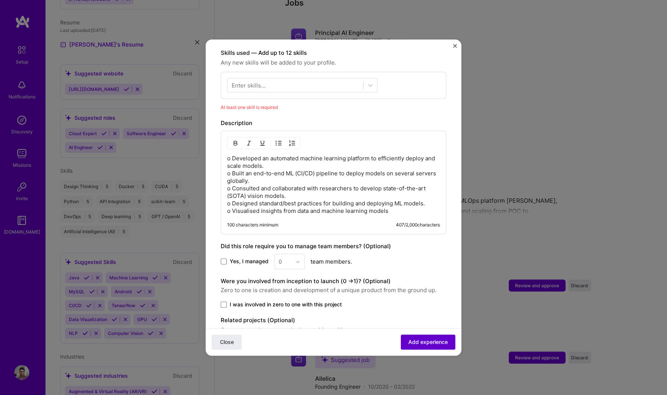
click at [413, 316] on span "Add experience" at bounding box center [427, 343] width 39 height 8
click at [286, 79] on div at bounding box center [295, 85] width 136 height 12
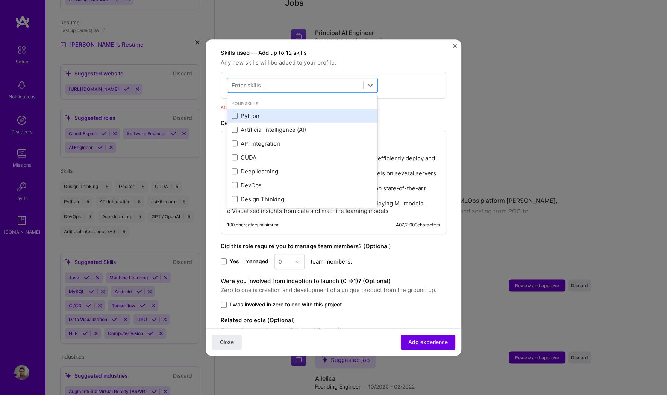
click at [258, 112] on div "Python" at bounding box center [302, 116] width 141 height 8
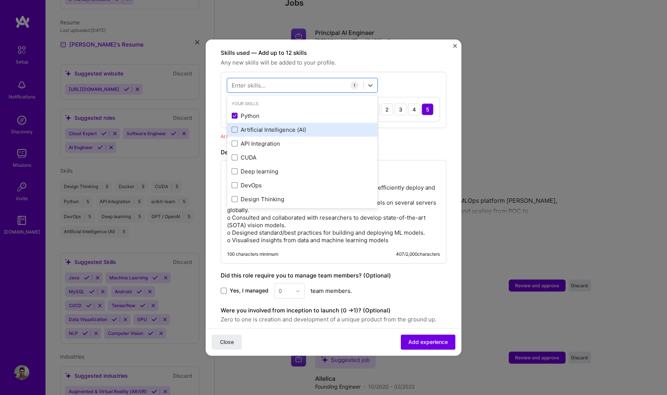
click at [258, 126] on div "Artificial Intelligence (AI)" at bounding box center [302, 130] width 141 height 8
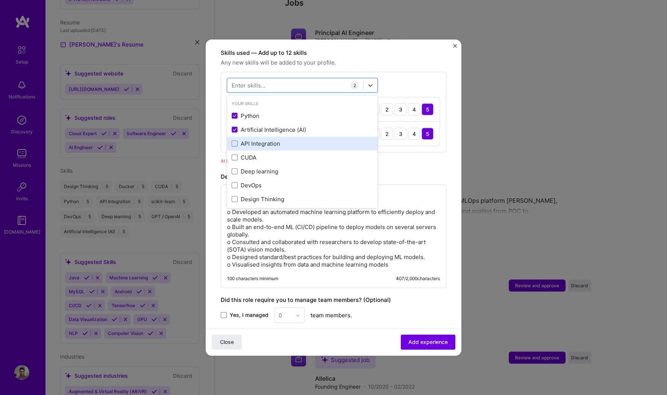
click at [255, 140] on div "API Integration" at bounding box center [302, 144] width 141 height 8
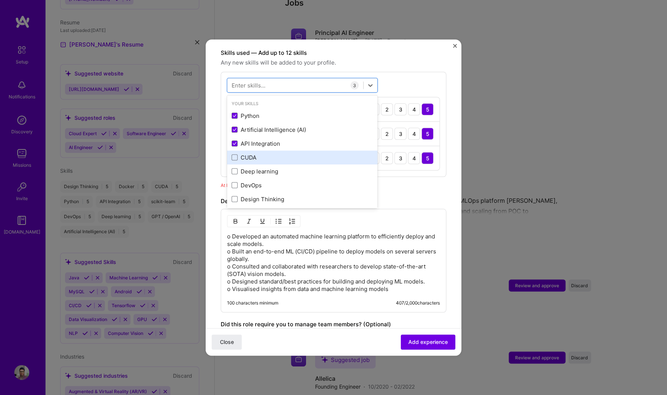
click at [249, 153] on div "CUDA" at bounding box center [302, 158] width 150 height 14
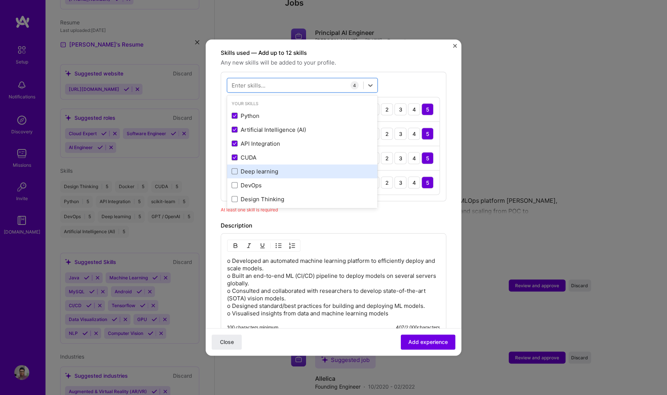
click at [249, 168] on div "Deep learning" at bounding box center [302, 172] width 141 height 8
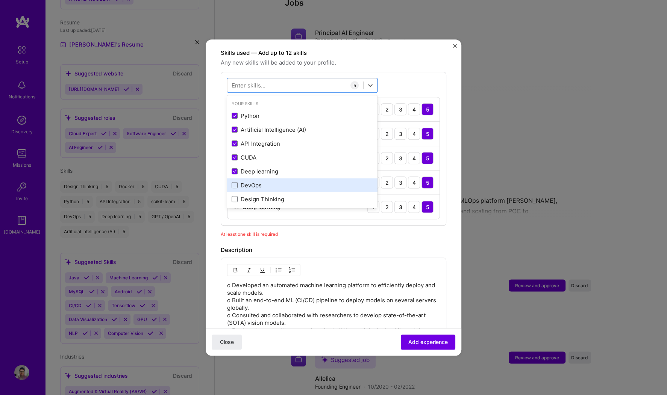
click at [249, 182] on div "DevOps" at bounding box center [302, 186] width 141 height 8
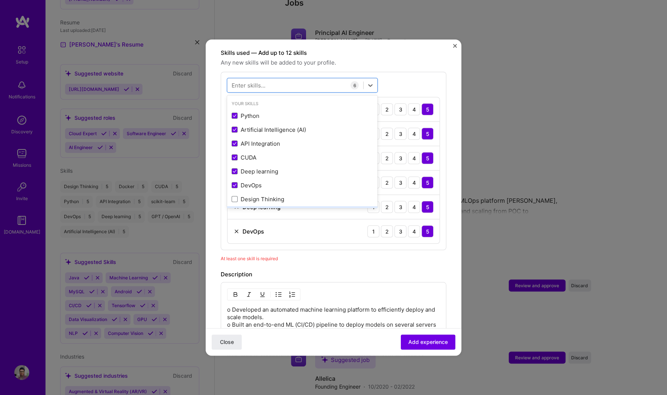
click at [250, 206] on div "Docker" at bounding box center [302, 213] width 150 height 14
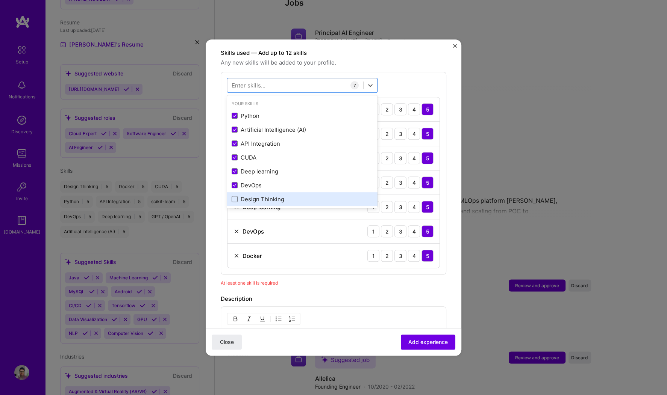
click at [253, 195] on div "Design Thinking" at bounding box center [302, 199] width 141 height 8
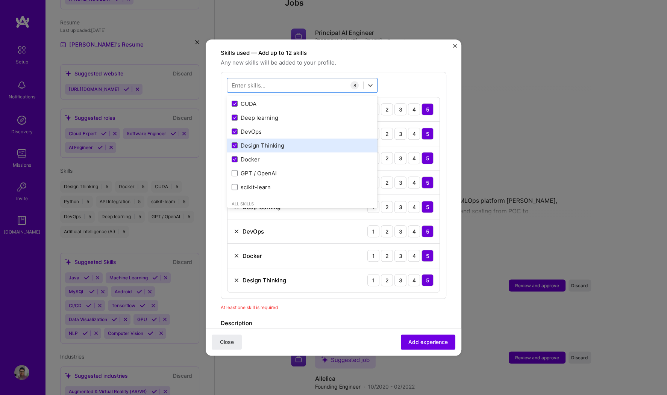
scroll to position [61, 0]
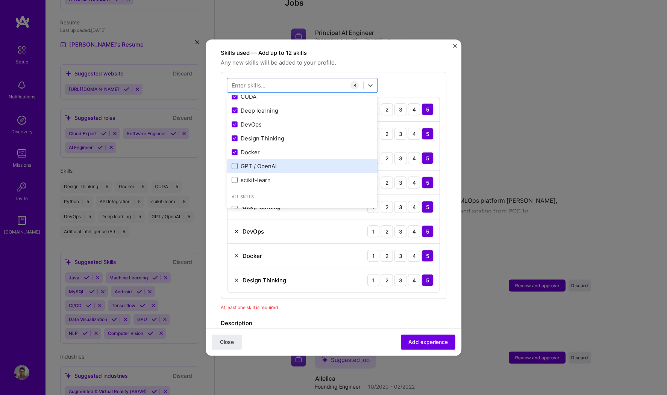
click at [253, 162] on div "GPT / OpenAI" at bounding box center [302, 166] width 141 height 8
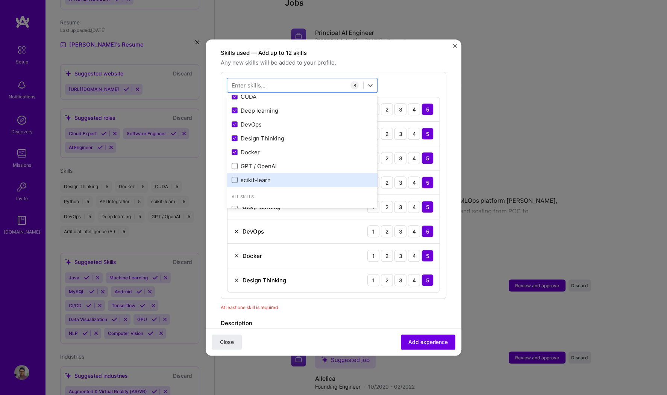
click at [253, 176] on div "scikit-learn" at bounding box center [302, 180] width 141 height 8
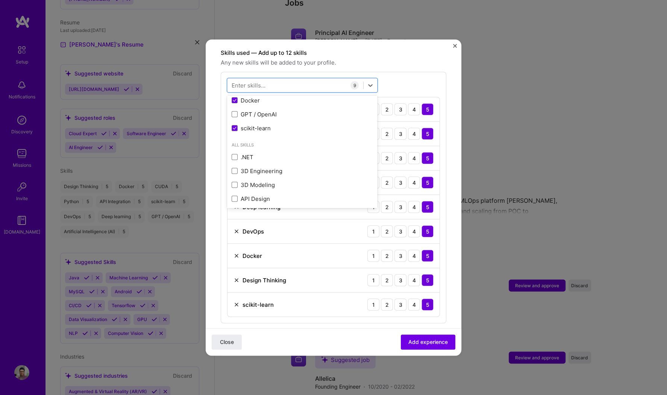
scroll to position [136, 0]
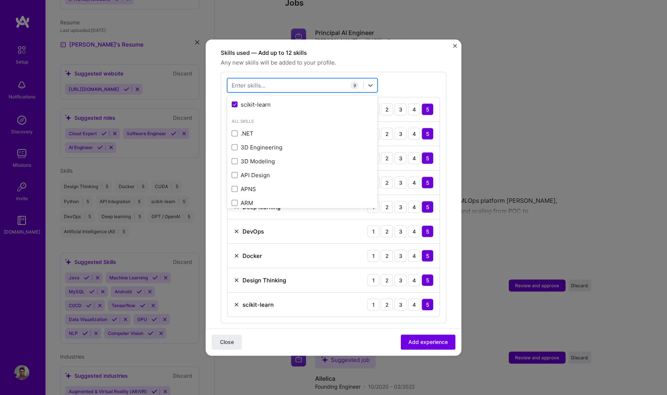
click at [270, 79] on div at bounding box center [295, 85] width 136 height 12
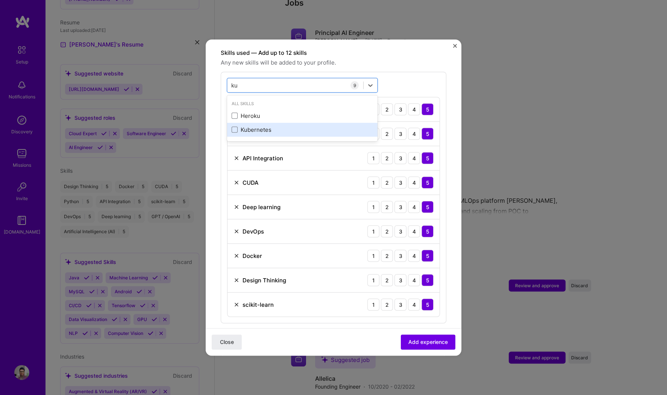
click at [266, 126] on div "Kubernetes" at bounding box center [302, 130] width 141 height 8
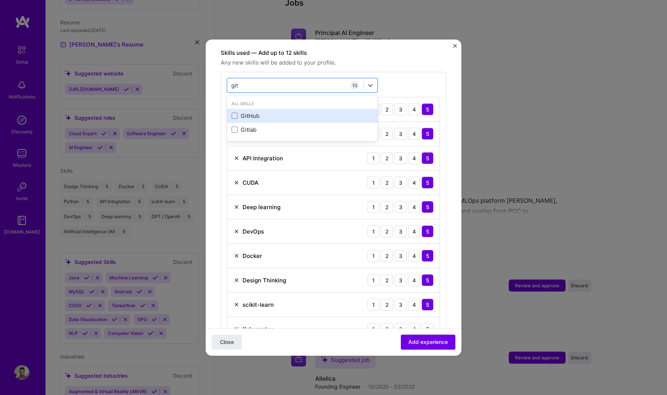
click at [308, 109] on div "GitHub" at bounding box center [302, 116] width 150 height 14
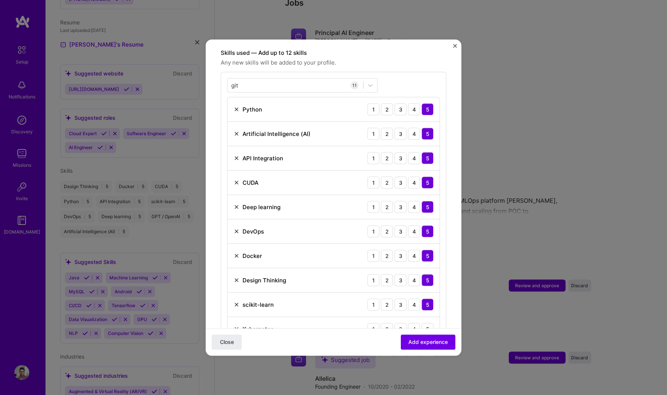
click at [408, 72] on div "git git 11 Python 1 2 3 4 5 Artificial Intelligence (AI) 1 2 3 4 5 API Integrat…" at bounding box center [334, 222] width 226 height 301
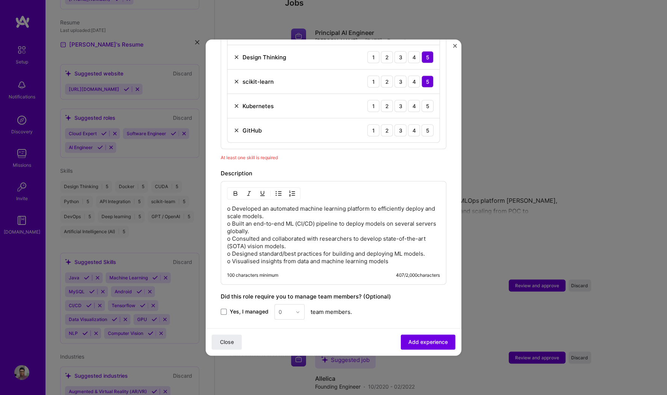
scroll to position [562, 0]
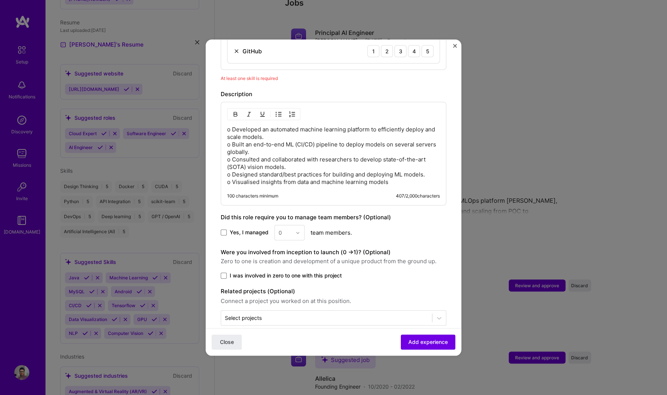
click at [223, 272] on label "I was involved in zero to one with this project" at bounding box center [334, 276] width 226 height 8
click at [0, 0] on input "I was involved in zero to one with this project" at bounding box center [0, 0] width 0 height 0
click at [428, 316] on span "Add experience" at bounding box center [427, 343] width 39 height 8
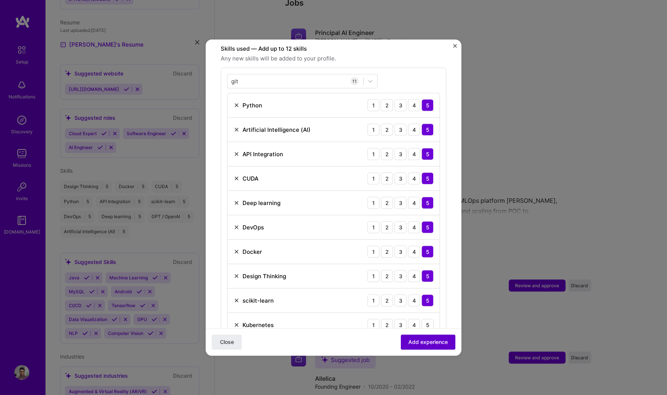
scroll to position [259, 0]
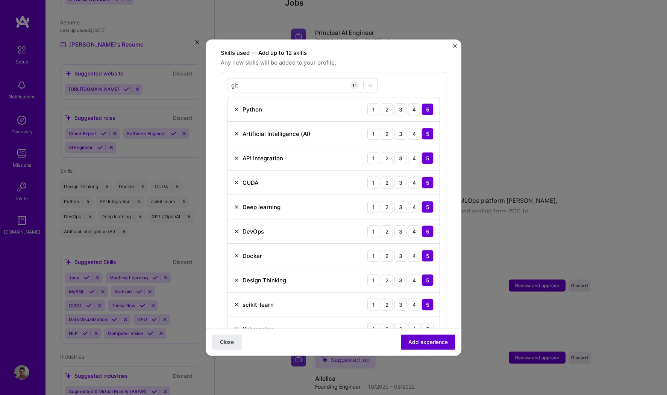
click at [428, 316] on span "Add experience" at bounding box center [427, 343] width 39 height 8
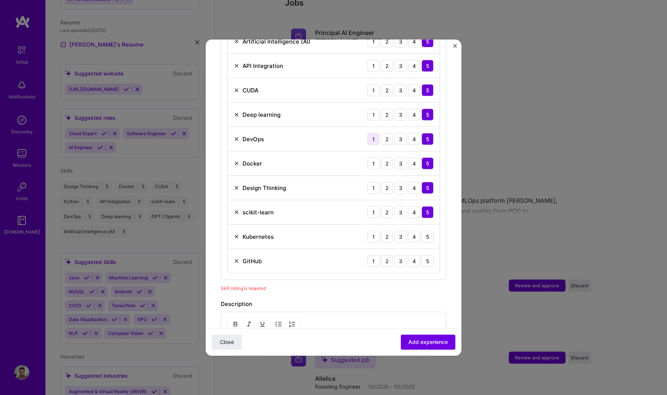
scroll to position [412, 0]
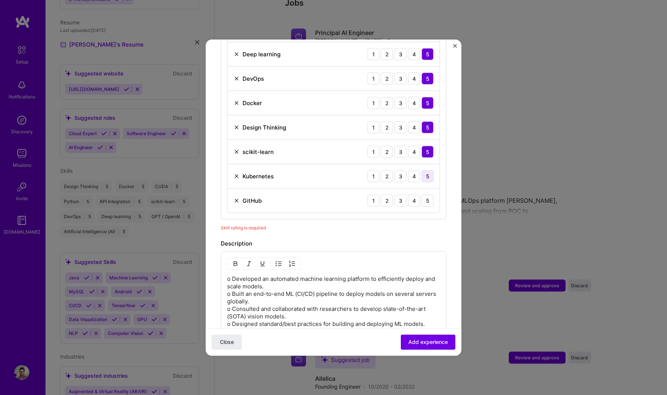
click at [426, 170] on div "5" at bounding box center [427, 176] width 12 height 12
click at [427, 195] on div "5" at bounding box center [427, 201] width 12 height 12
click at [422, 316] on span "Add experience" at bounding box center [427, 343] width 39 height 8
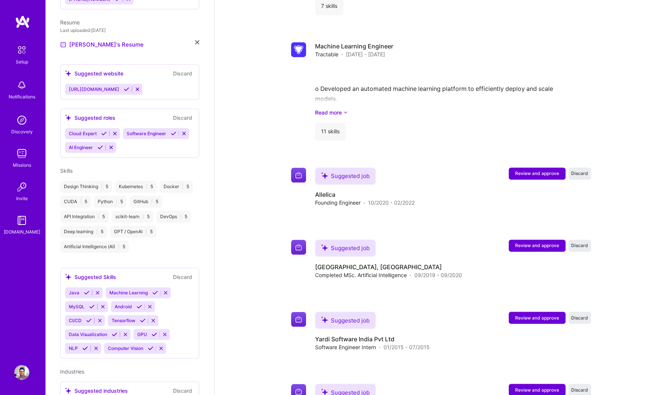
scroll to position [1079, 0]
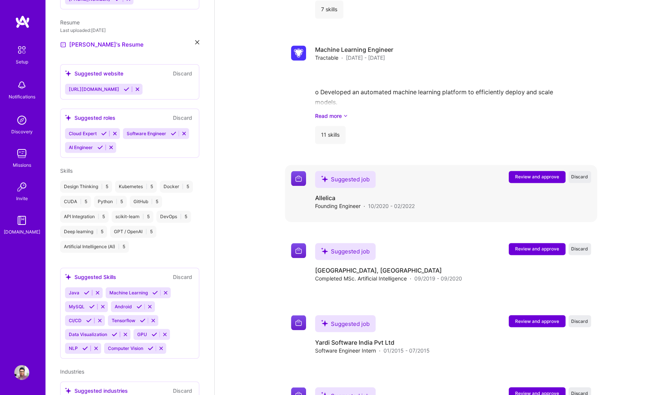
click at [533, 174] on span "Review and approve" at bounding box center [537, 177] width 44 height 6
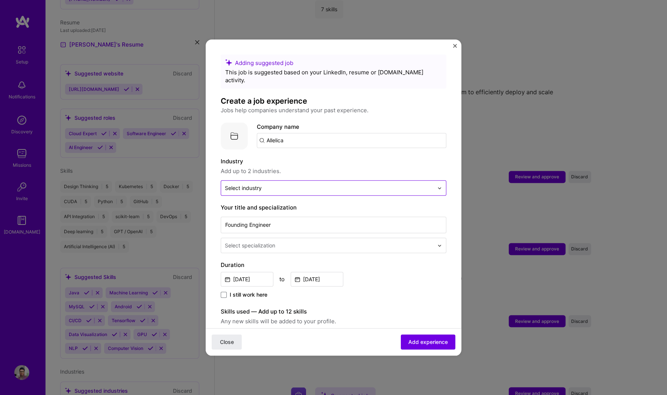
click at [304, 184] on input "text" at bounding box center [329, 188] width 209 height 8
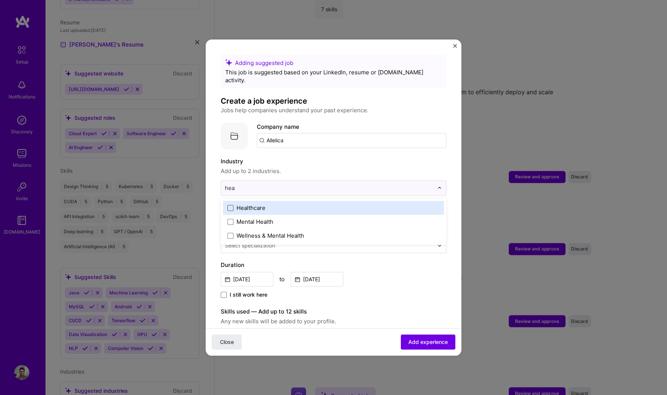
click at [232, 205] on span at bounding box center [230, 208] width 6 height 6
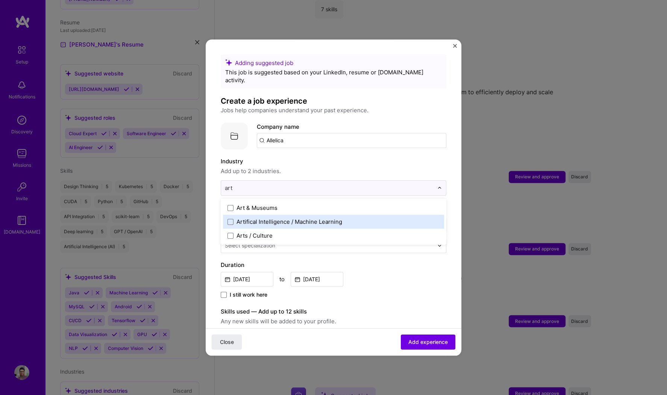
click at [258, 218] on div "Artifical Intelligence / Machine Learning" at bounding box center [289, 222] width 106 height 8
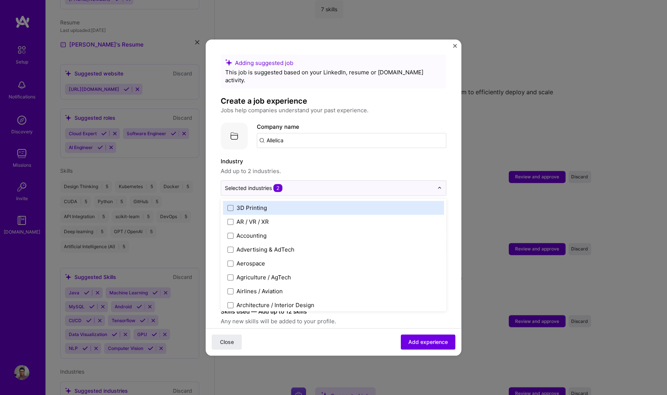
click at [376, 167] on span "Add up to 2 industries." at bounding box center [334, 171] width 226 height 9
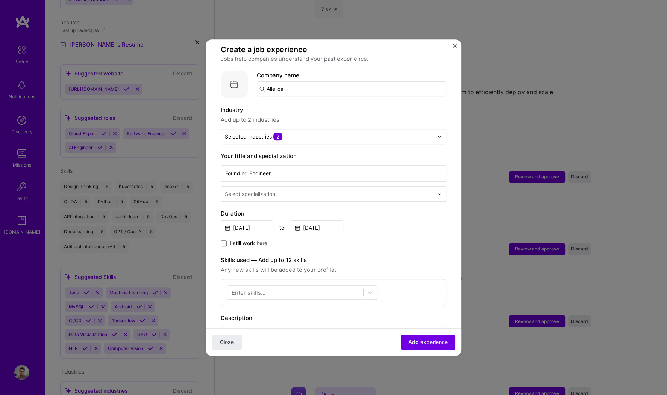
scroll to position [53, 0]
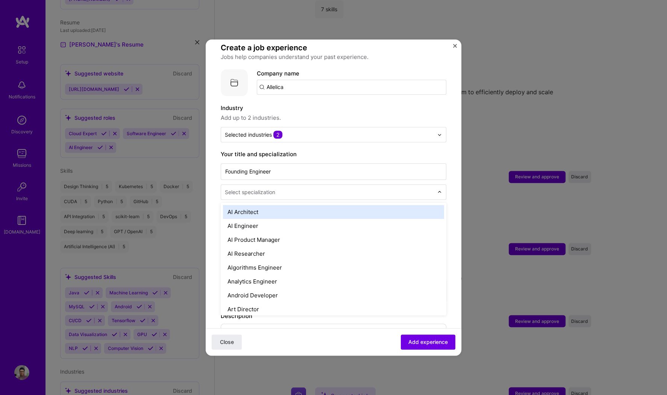
click at [286, 188] on input "text" at bounding box center [330, 192] width 210 height 8
click at [260, 208] on div "AI Architect" at bounding box center [333, 212] width 221 height 14
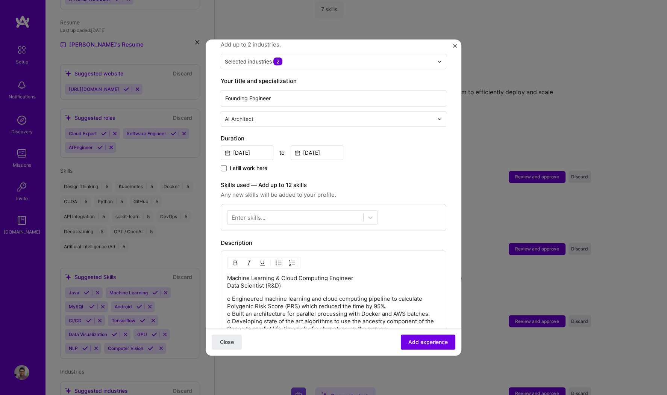
scroll to position [171, 0]
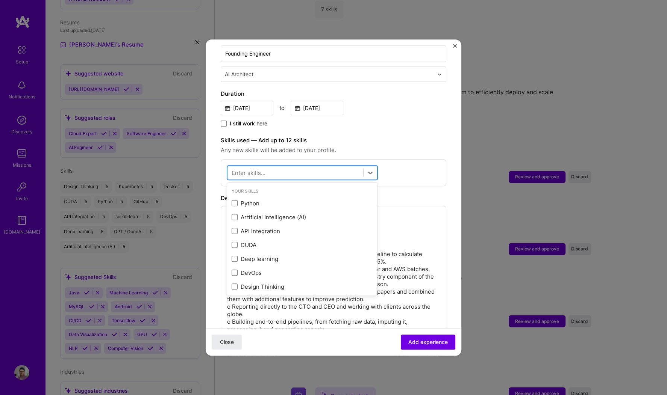
click at [293, 167] on div at bounding box center [295, 173] width 136 height 12
click at [275, 200] on div "Python" at bounding box center [302, 204] width 141 height 8
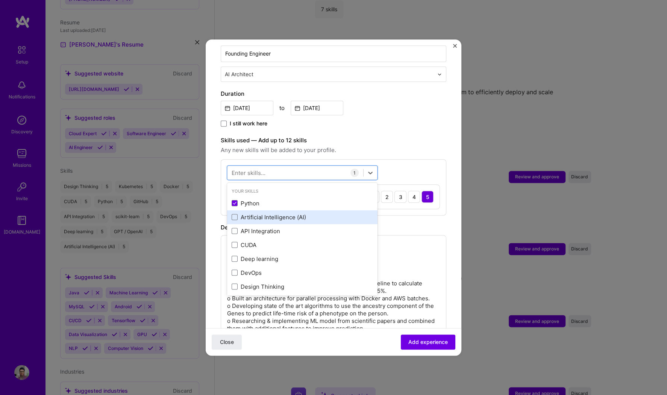
click at [272, 214] on div "Artificial Intelligence (AI)" at bounding box center [302, 218] width 141 height 8
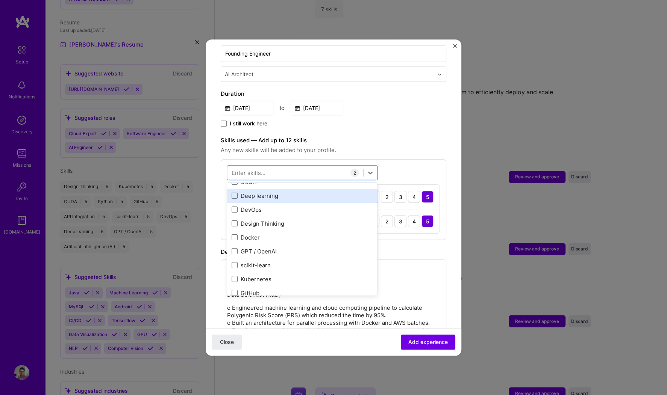
scroll to position [99, 0]
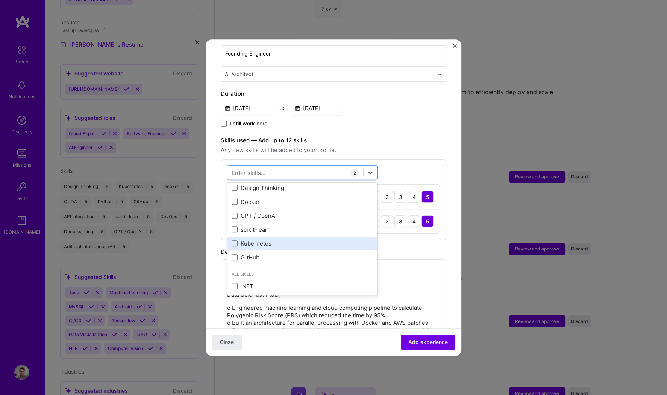
click at [262, 240] on div "Kubernetes" at bounding box center [302, 244] width 141 height 8
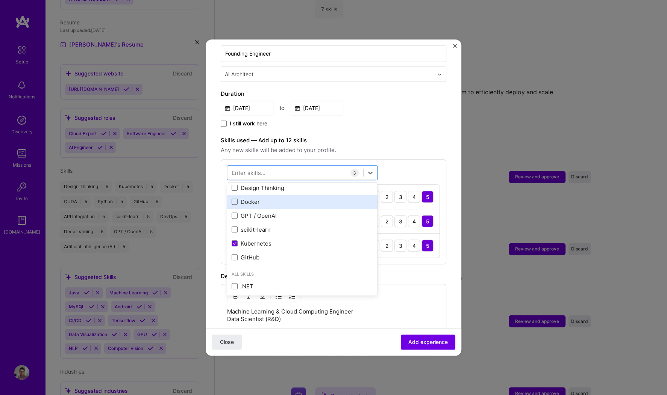
click at [259, 198] on div "Docker" at bounding box center [302, 202] width 141 height 8
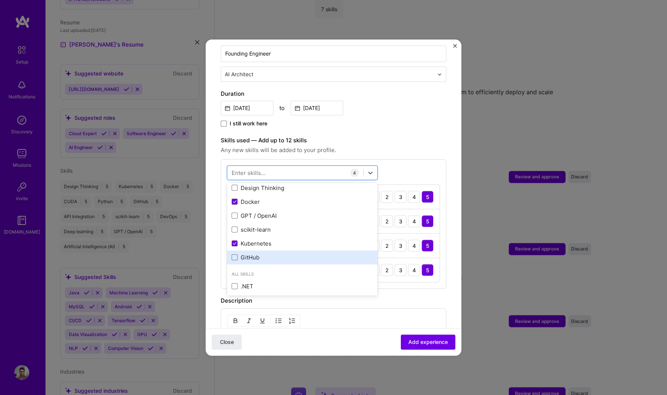
click at [247, 253] on div "GitHub" at bounding box center [302, 258] width 150 height 14
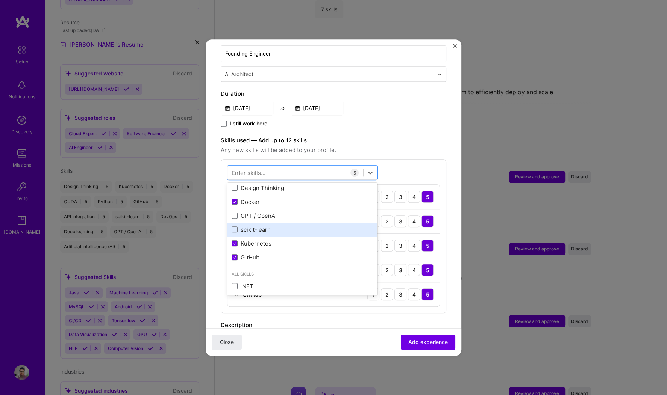
click at [256, 226] on div "scikit-learn" at bounding box center [302, 230] width 141 height 8
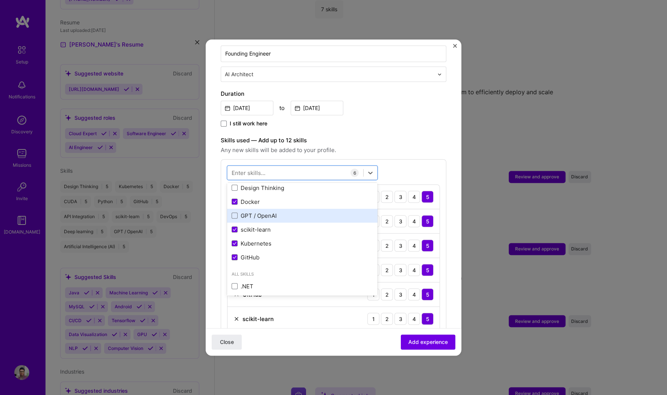
click at [257, 212] on div "GPT / OpenAI" at bounding box center [302, 216] width 141 height 8
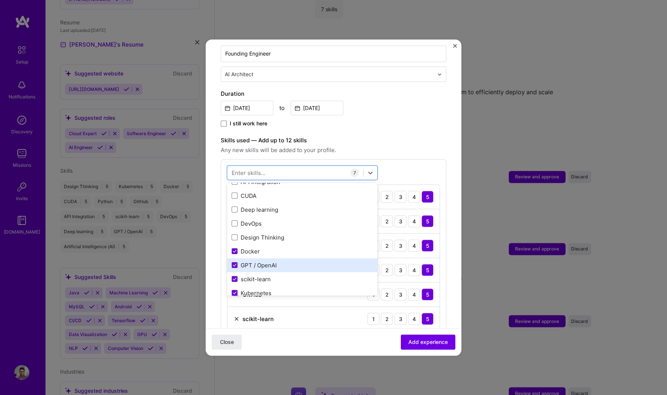
scroll to position [47, 0]
click at [246, 263] on div "GPT / OpenAI" at bounding box center [302, 267] width 150 height 14
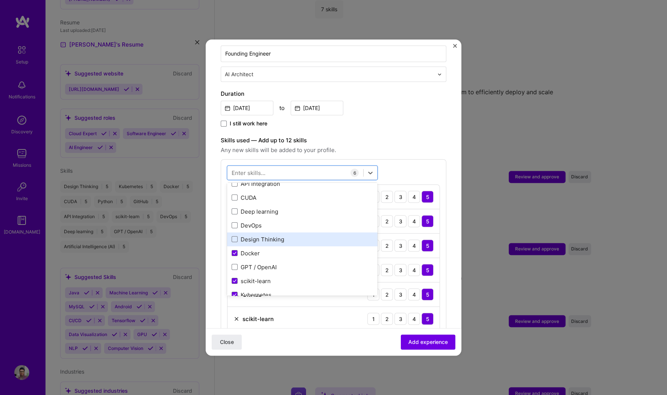
click at [251, 233] on div "Design Thinking" at bounding box center [302, 240] width 150 height 14
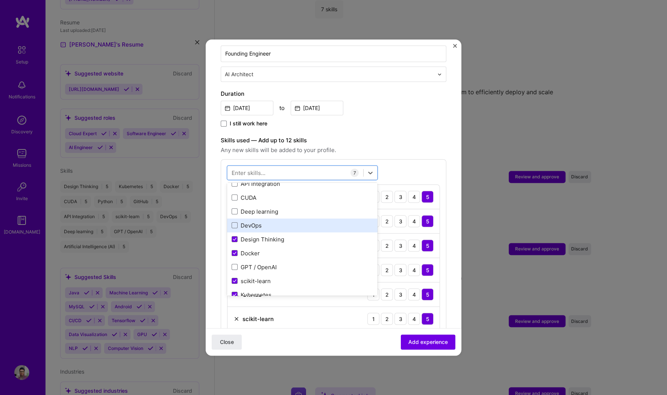
click at [251, 222] on div "DevOps" at bounding box center [302, 226] width 141 height 8
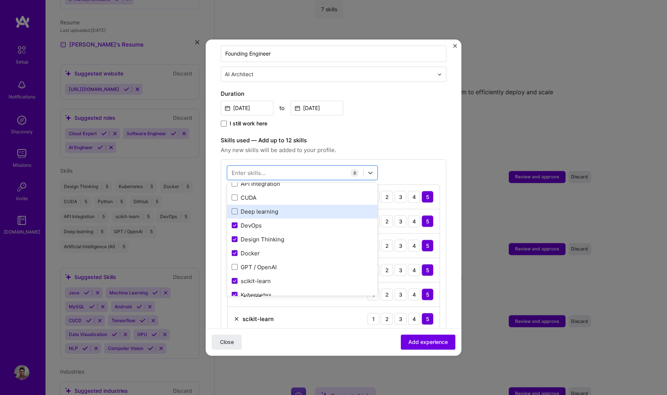
click at [259, 208] on div "Deep learning" at bounding box center [302, 212] width 141 height 8
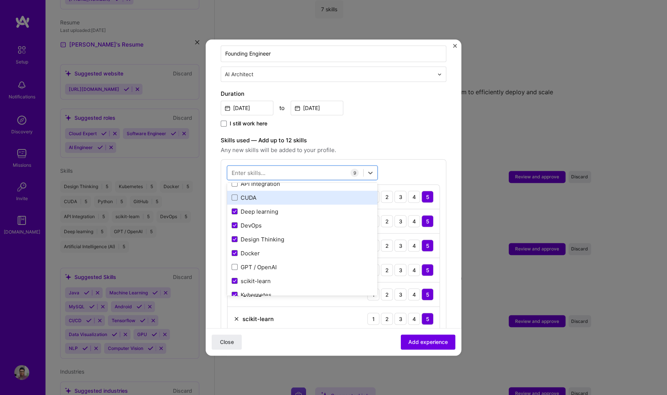
click at [253, 194] on div "CUDA" at bounding box center [302, 198] width 141 height 8
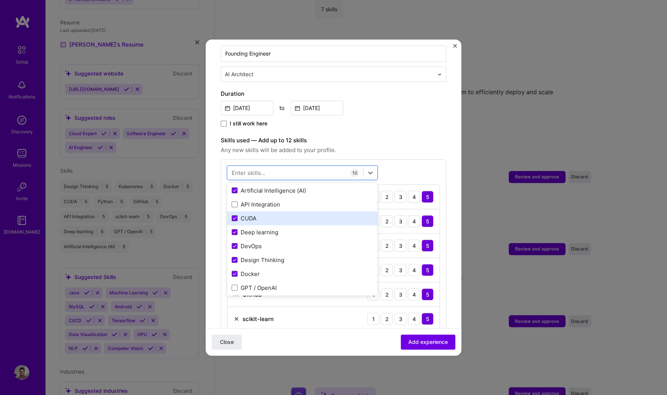
scroll to position [26, 0]
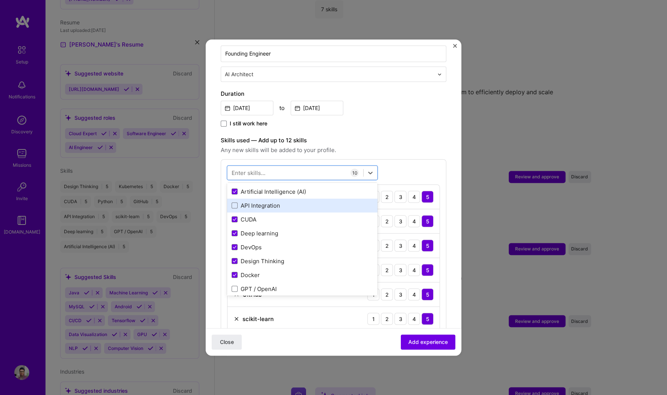
click at [251, 202] on div "API Integration" at bounding box center [302, 206] width 141 height 8
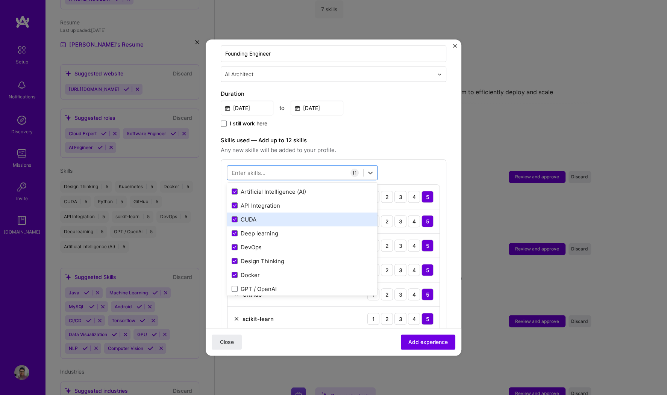
click at [246, 216] on div "CUDA" at bounding box center [302, 220] width 141 height 8
click at [409, 126] on div "Adding suggested job This job is suggested based on your LinkedIn, resume or [D…" at bounding box center [334, 309] width 226 height 853
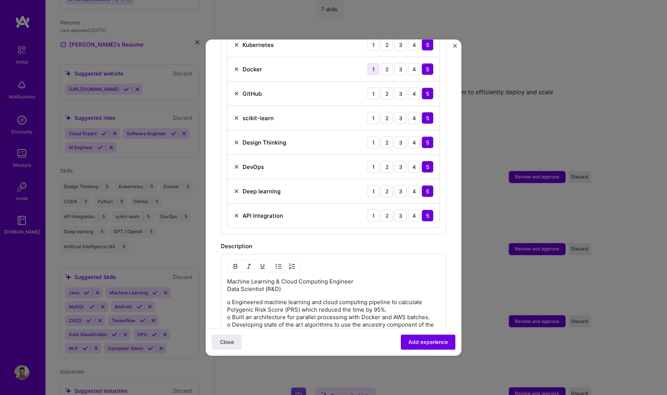
scroll to position [581, 0]
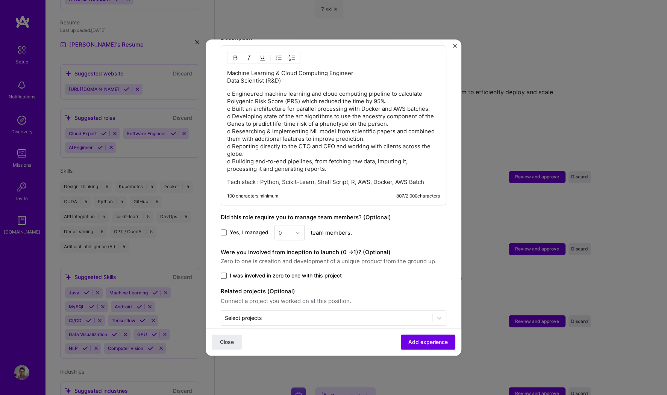
click at [222, 273] on span at bounding box center [224, 276] width 6 height 6
click at [0, 0] on input "I was involved in zero to one with this project" at bounding box center [0, 0] width 0 height 0
click at [223, 230] on span at bounding box center [224, 233] width 6 height 6
click at [0, 0] on input "Yes, I managed" at bounding box center [0, 0] width 0 height 0
click at [427, 316] on span "Add experience" at bounding box center [427, 343] width 39 height 8
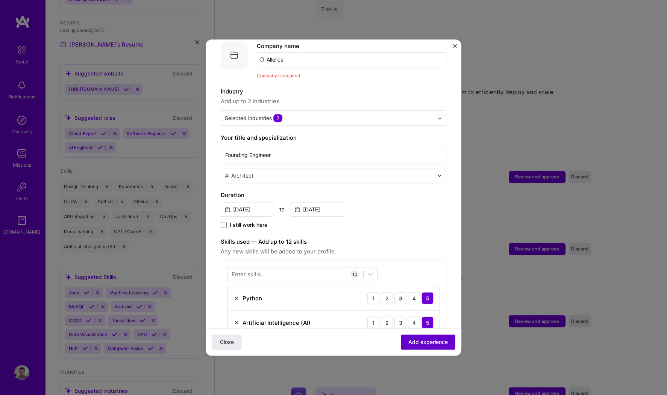
scroll to position [75, 0]
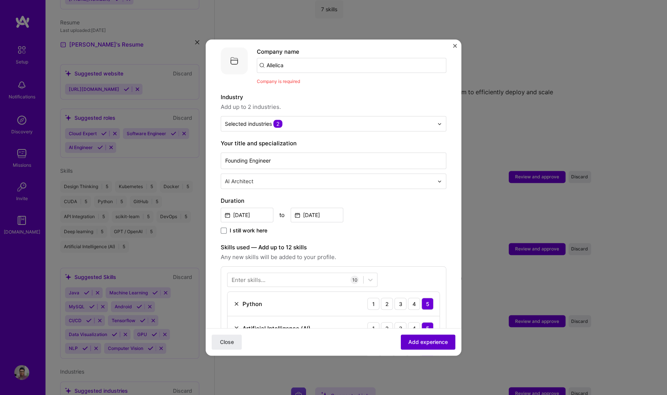
click at [427, 316] on span "Add experience" at bounding box center [427, 343] width 39 height 8
click at [299, 62] on input "Allelica" at bounding box center [351, 65] width 189 height 15
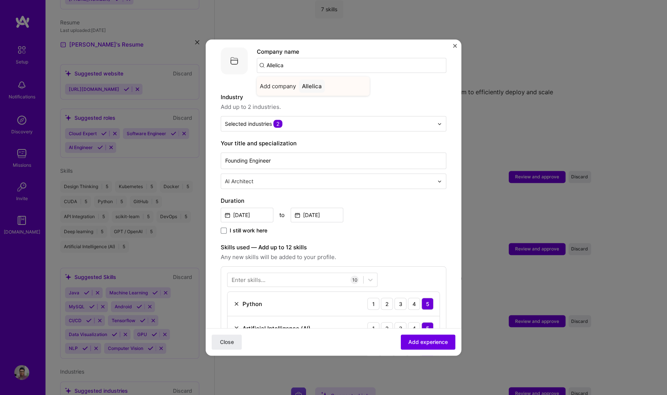
click at [292, 84] on div "Add company Allelica" at bounding box center [313, 86] width 113 height 19
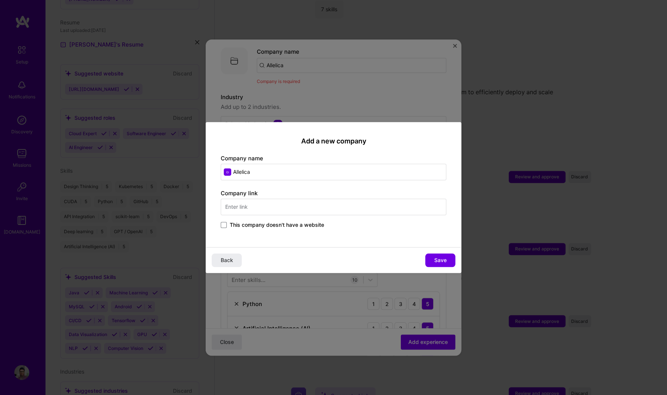
click at [227, 223] on label "This company doesn't have a website" at bounding box center [272, 225] width 103 height 8
click at [0, 0] on input "This company doesn't have a website" at bounding box center [0, 0] width 0 height 0
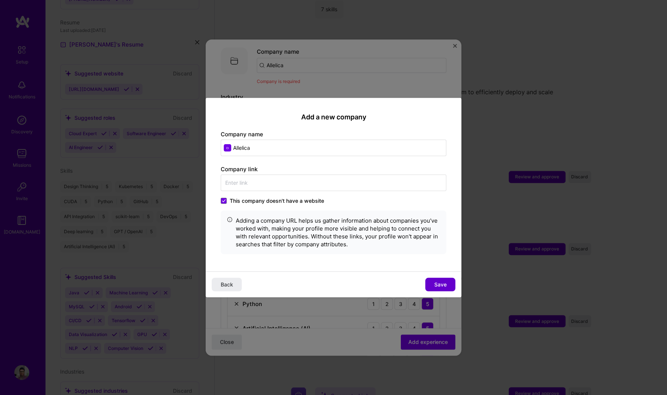
click at [440, 282] on span "Save" at bounding box center [440, 285] width 12 height 8
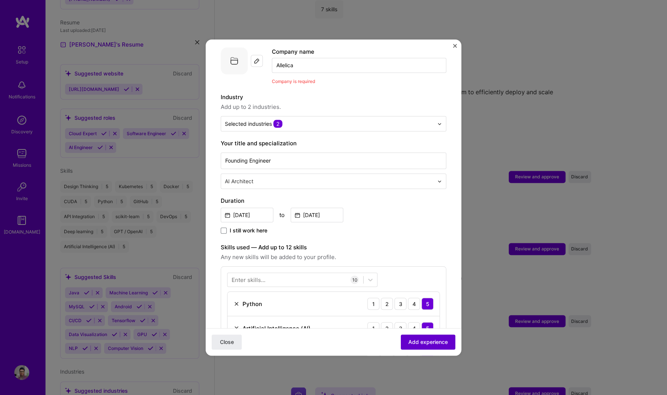
click at [434, 316] on span "Add experience" at bounding box center [427, 343] width 39 height 8
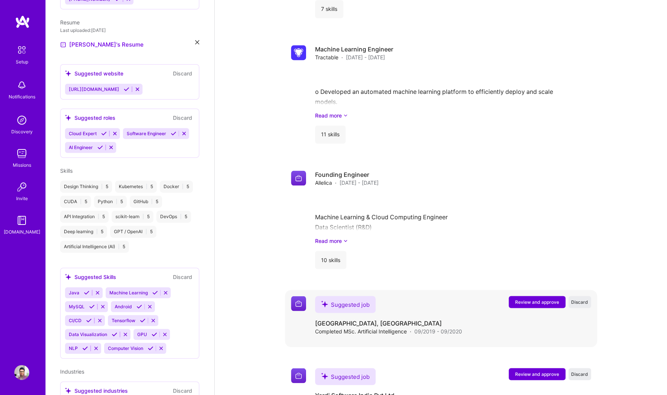
scroll to position [1163, 0]
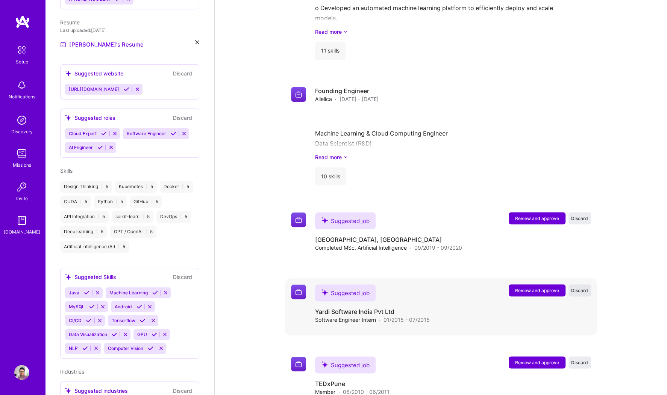
click at [533, 287] on span "Discard" at bounding box center [579, 290] width 17 height 6
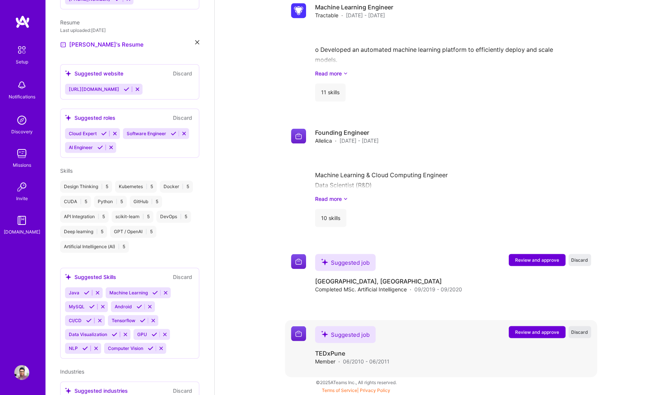
scroll to position [1111, 0]
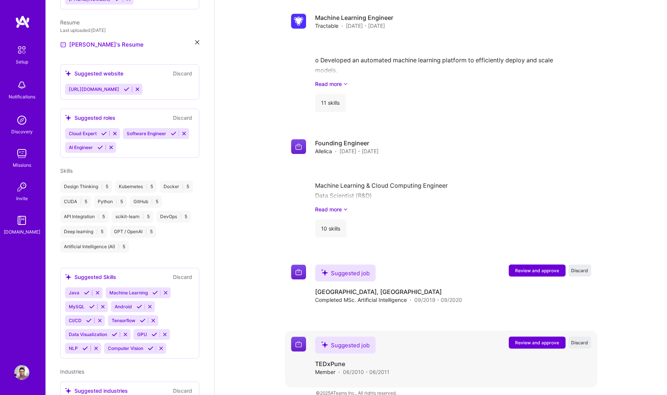
click at [533, 316] on span "Review and approve" at bounding box center [537, 342] width 44 height 6
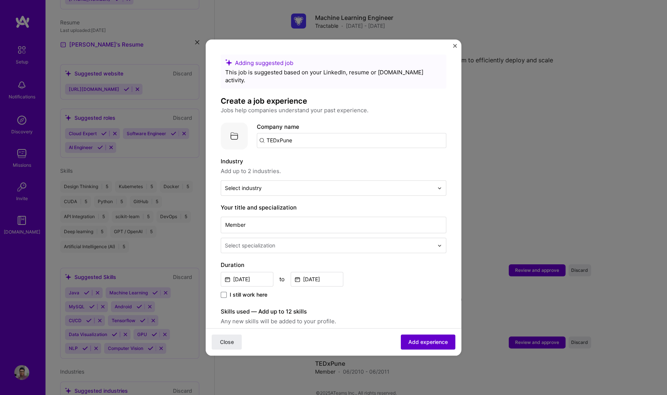
click at [408, 316] on span "Add experience" at bounding box center [427, 343] width 39 height 8
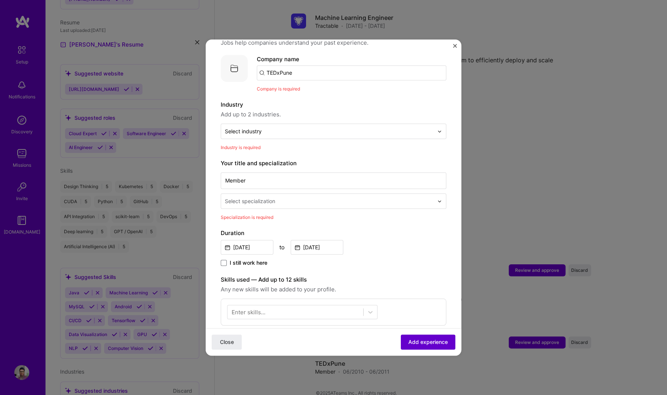
scroll to position [75, 0]
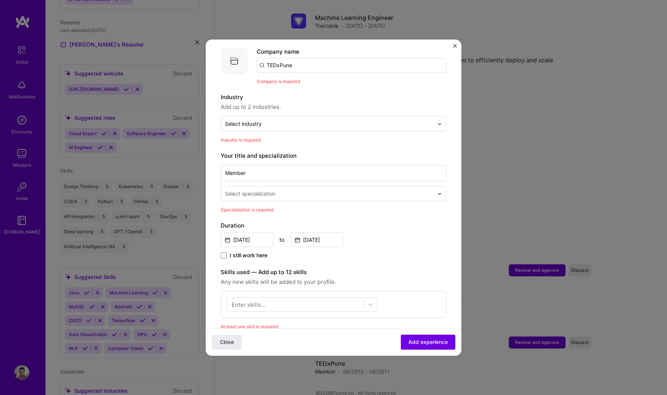
click at [307, 61] on input "TEDxPune" at bounding box center [351, 65] width 189 height 15
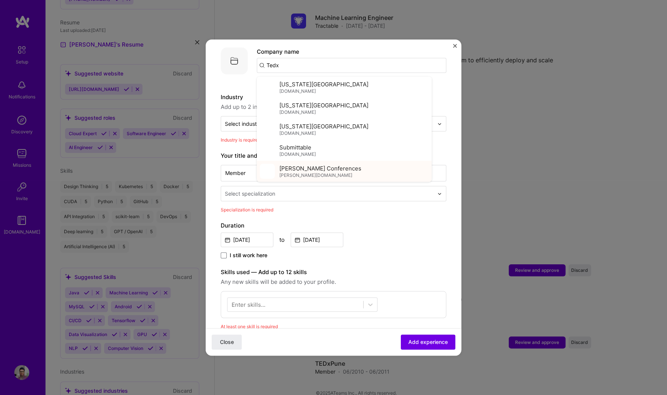
click at [294, 173] on span "[PERSON_NAME][DOMAIN_NAME]" at bounding box center [315, 176] width 73 height 6
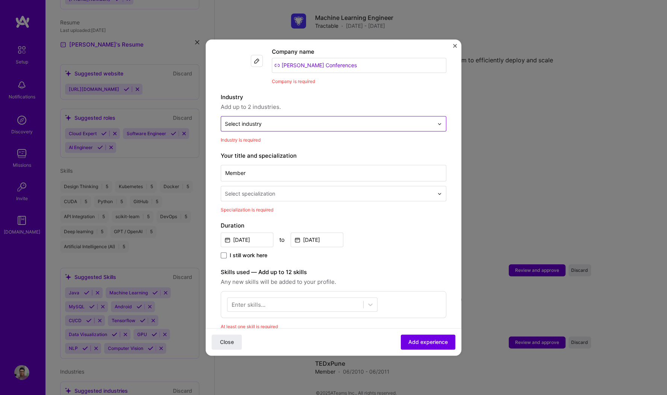
click at [266, 120] on input "text" at bounding box center [329, 124] width 209 height 8
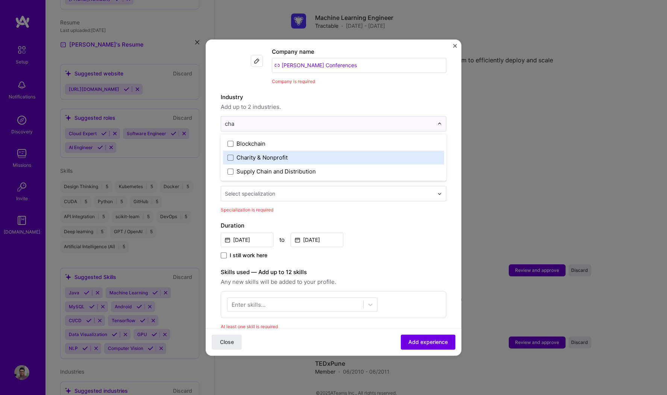
click at [269, 154] on div "Charity & Nonprofit" at bounding box center [261, 158] width 51 height 8
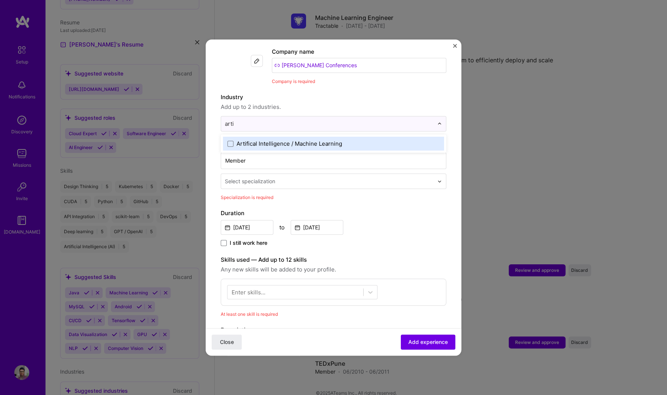
click at [306, 140] on div "Artifical Intelligence / Machine Learning" at bounding box center [289, 144] width 106 height 8
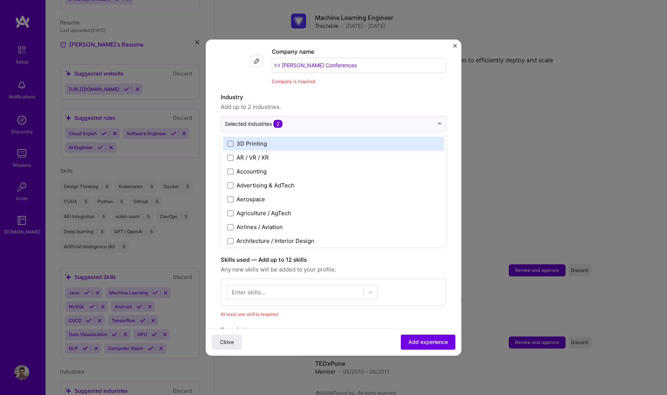
click at [402, 93] on label "Industry" at bounding box center [334, 97] width 226 height 9
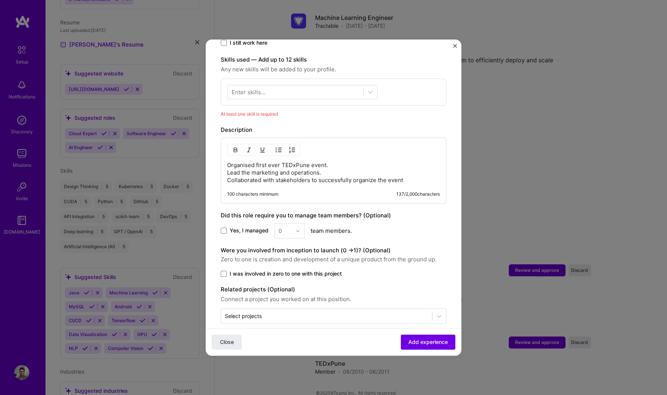
scroll to position [274, 0]
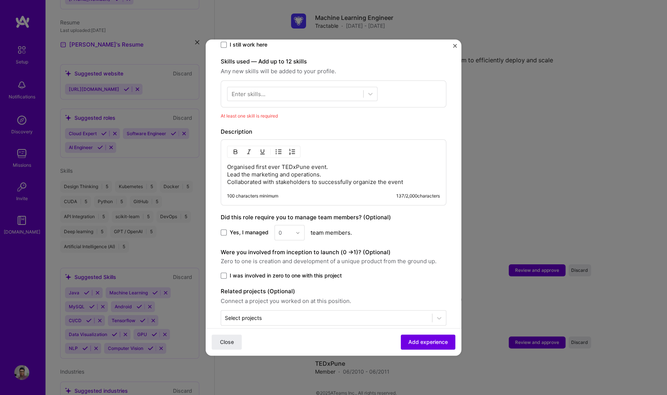
click at [284, 272] on span "I was involved in zero to one with this project" at bounding box center [286, 276] width 112 height 8
click at [0, 0] on input "I was involved in zero to one with this project" at bounding box center [0, 0] width 0 height 0
click at [424, 316] on button "Add experience" at bounding box center [428, 342] width 55 height 15
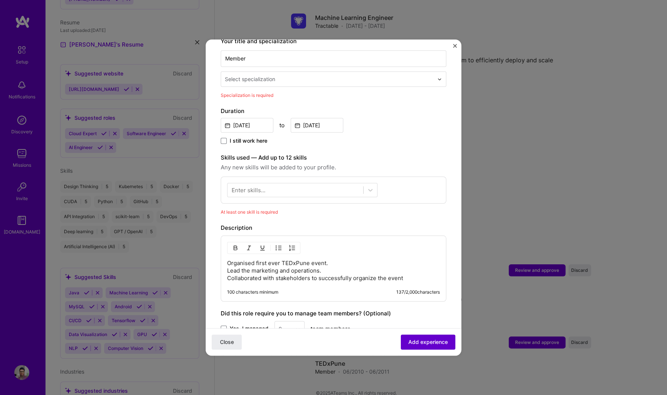
click at [424, 316] on button "Add experience" at bounding box center [428, 342] width 55 height 15
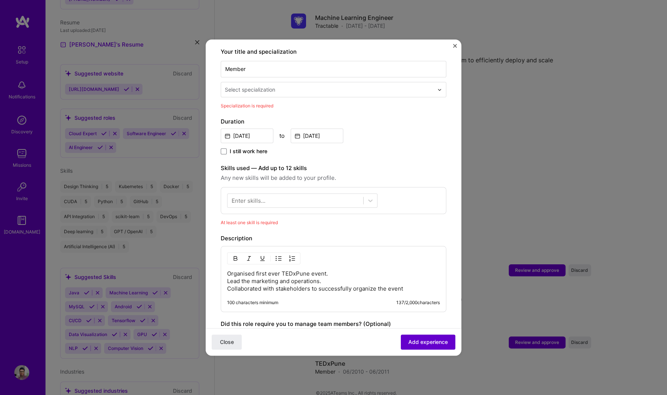
scroll to position [156, 0]
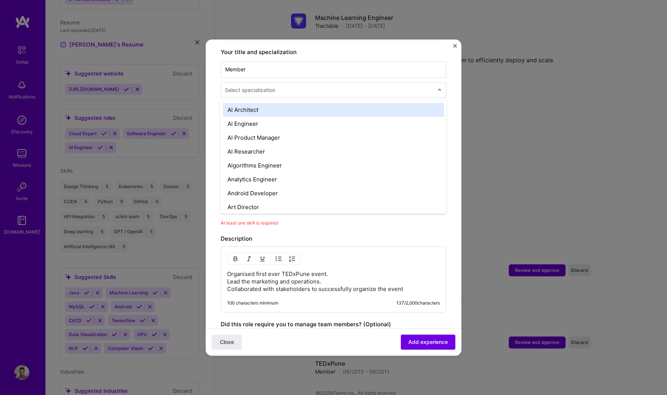
click at [326, 86] on input "text" at bounding box center [330, 90] width 210 height 8
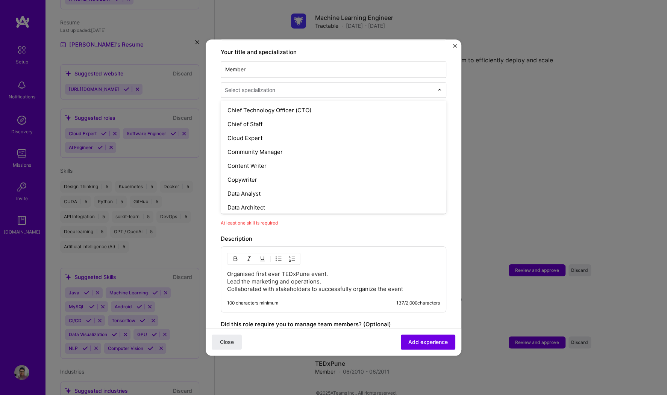
scroll to position [0, 0]
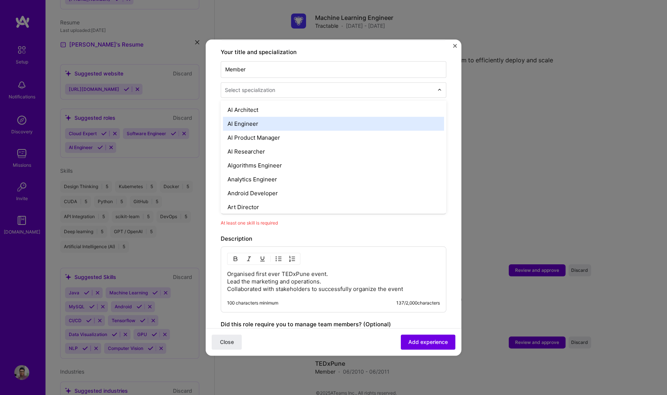
click at [248, 117] on div "AI Engineer" at bounding box center [333, 124] width 221 height 14
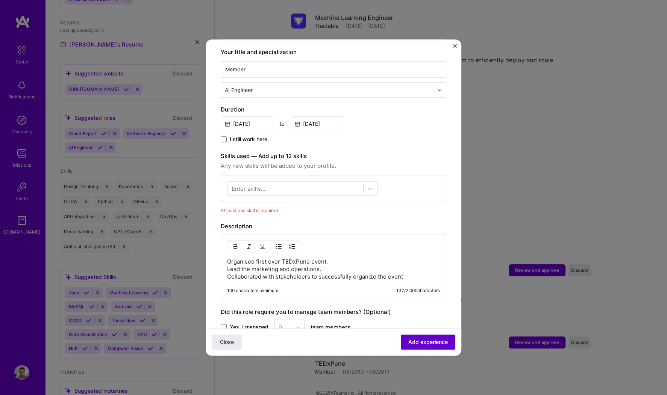
click at [438, 316] on span "Add experience" at bounding box center [427, 343] width 39 height 8
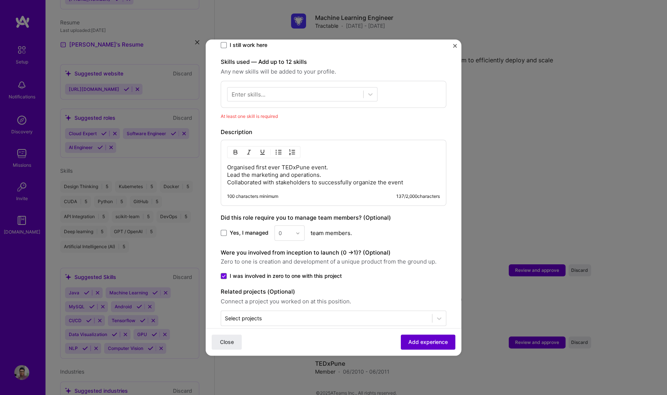
scroll to position [252, 0]
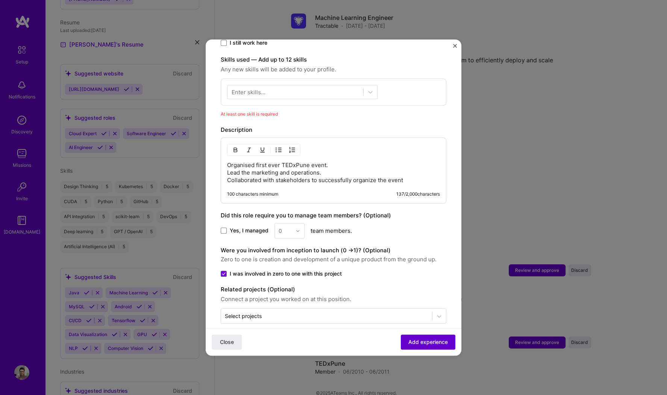
click at [438, 316] on span "Add experience" at bounding box center [427, 343] width 39 height 8
click at [303, 85] on div at bounding box center [302, 92] width 150 height 14
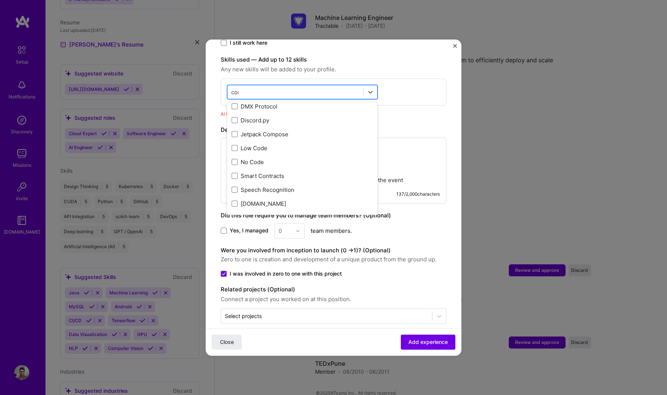
scroll to position [0, 0]
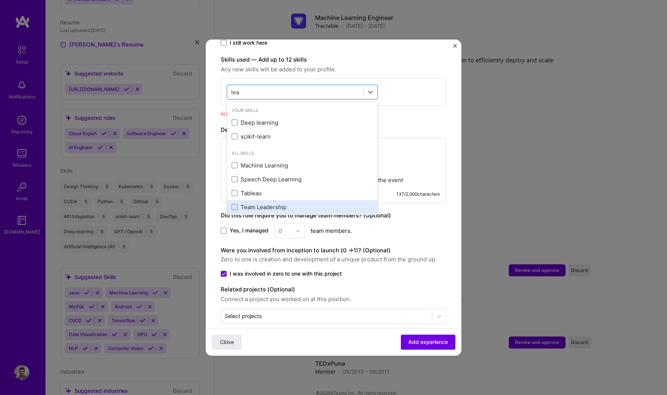
click at [257, 203] on div "Team Leadership" at bounding box center [302, 207] width 150 height 14
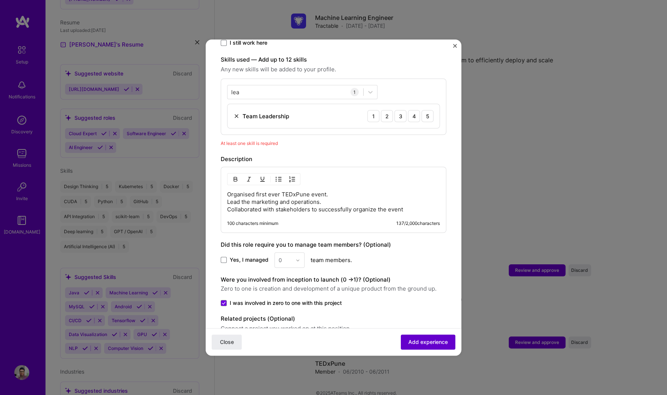
click at [432, 316] on span "Add experience" at bounding box center [427, 343] width 39 height 8
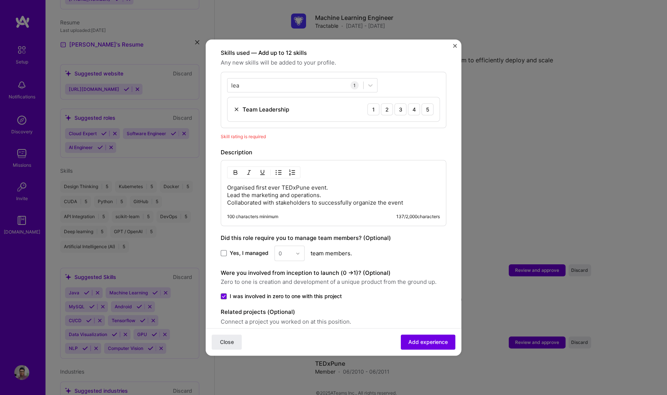
click at [419, 97] on div "Team Leadership 1 2 3 4 5" at bounding box center [333, 109] width 212 height 24
click at [421, 103] on div "5" at bounding box center [427, 109] width 12 height 12
click at [420, 316] on span "Add experience" at bounding box center [427, 343] width 39 height 8
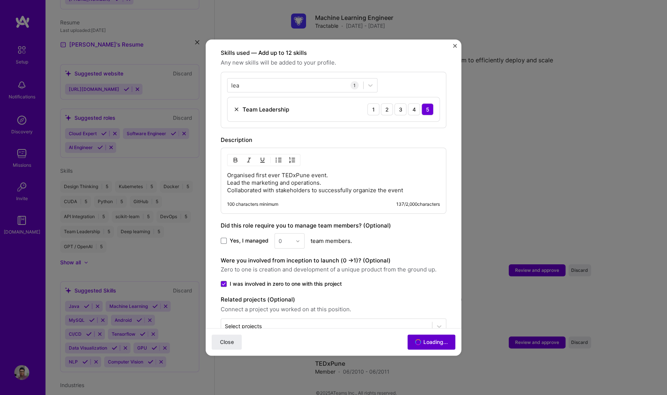
click at [420, 316] on div "Close Loading..." at bounding box center [334, 342] width 256 height 27
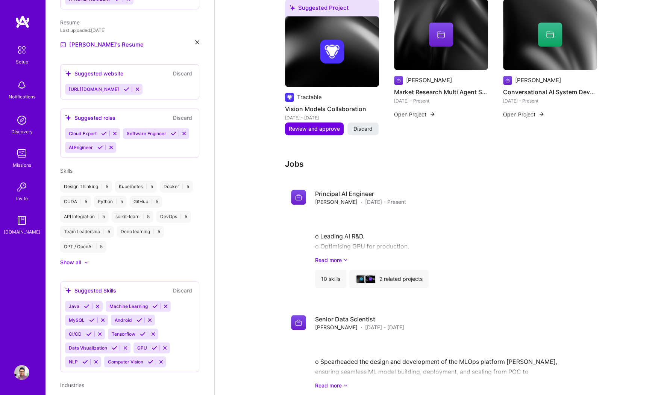
scroll to position [1165, 0]
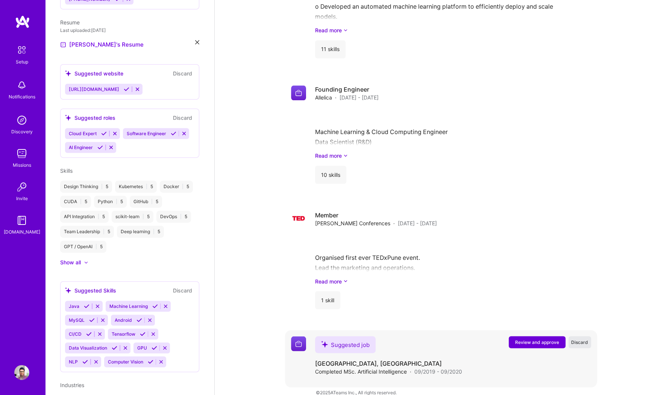
click at [533, 316] on span "Discard" at bounding box center [579, 342] width 17 height 6
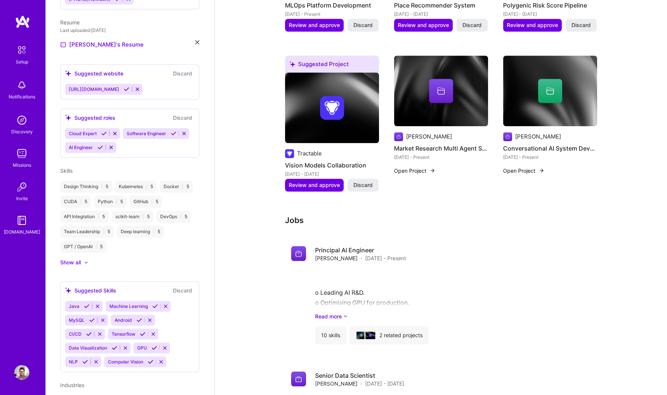
scroll to position [0, 0]
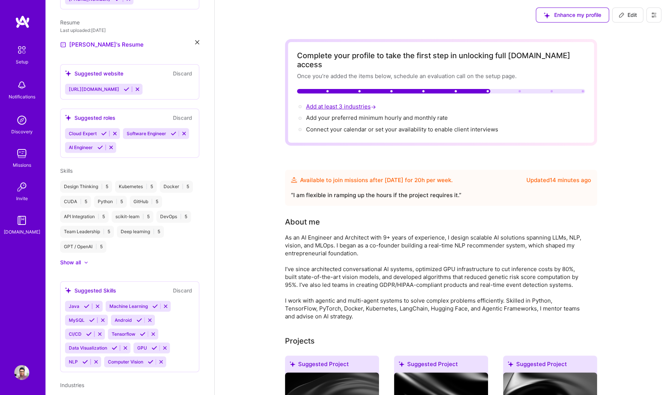
click at [333, 103] on span "Add at least 3 industries →" at bounding box center [341, 106] width 71 height 7
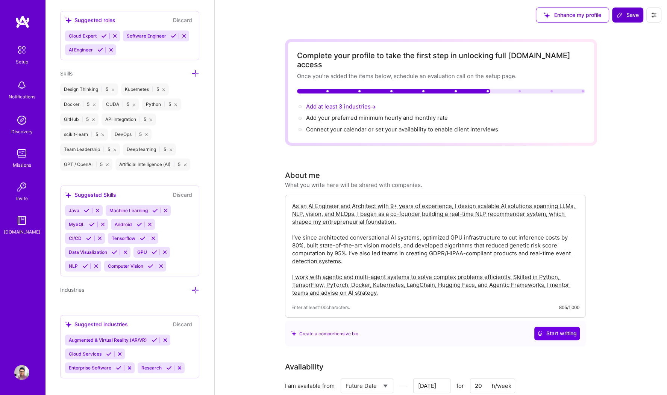
scroll to position [626, 0]
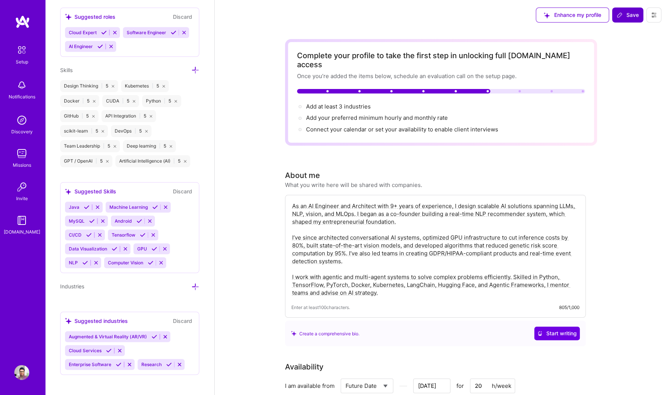
click at [191, 283] on div "Industries" at bounding box center [129, 286] width 139 height 9
click at [193, 283] on icon at bounding box center [195, 287] width 8 height 8
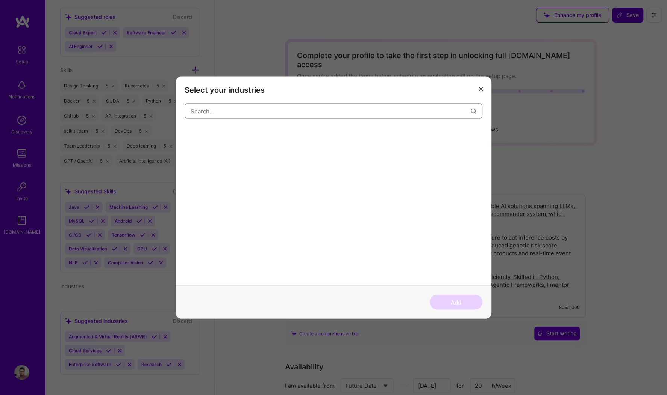
click at [260, 117] on input "modal" at bounding box center [331, 110] width 280 height 19
click at [277, 135] on div "Artifical Intelligence / Machine Learning" at bounding box center [235, 134] width 101 height 12
click at [299, 112] on input "arti" at bounding box center [331, 110] width 280 height 19
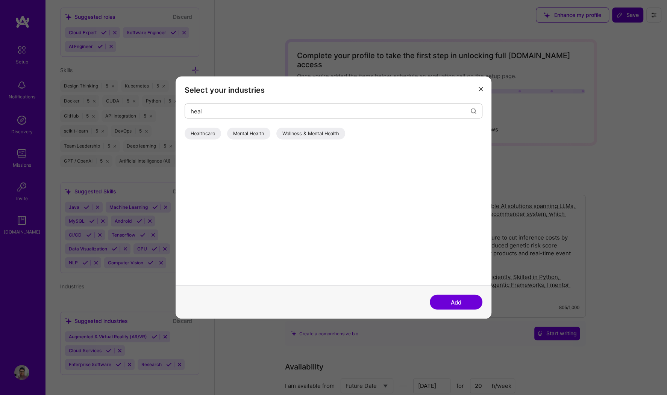
click at [203, 135] on div "Healthcare" at bounding box center [203, 134] width 36 height 12
click at [234, 110] on input "heal" at bounding box center [331, 110] width 280 height 19
click at [218, 133] on div "Insurance & InsurTech" at bounding box center [215, 134] width 61 height 12
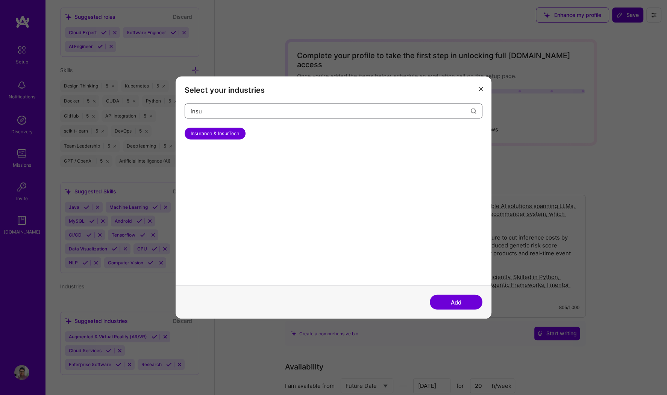
click at [250, 114] on input "insu" at bounding box center [331, 110] width 280 height 19
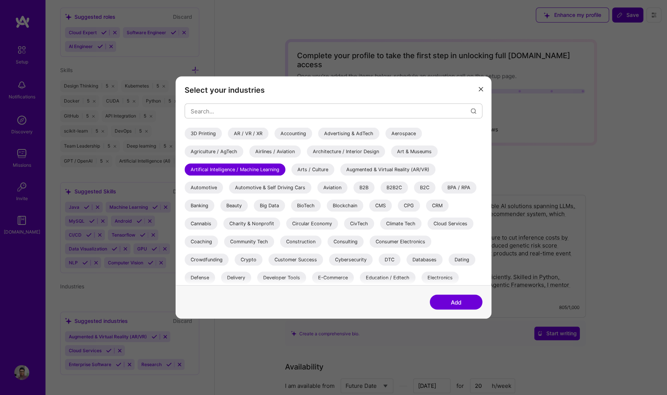
click at [363, 192] on div "B2B" at bounding box center [363, 188] width 21 height 12
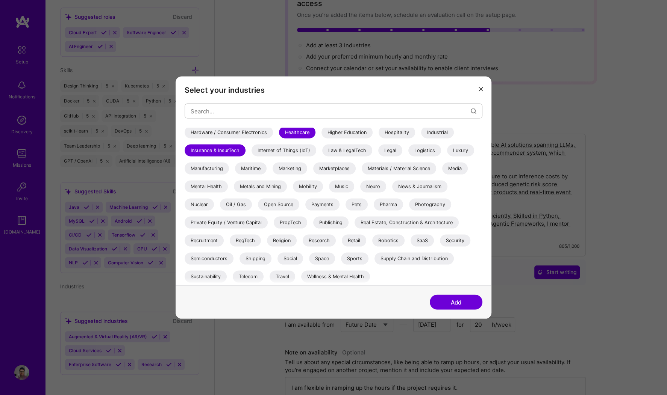
scroll to position [65, 0]
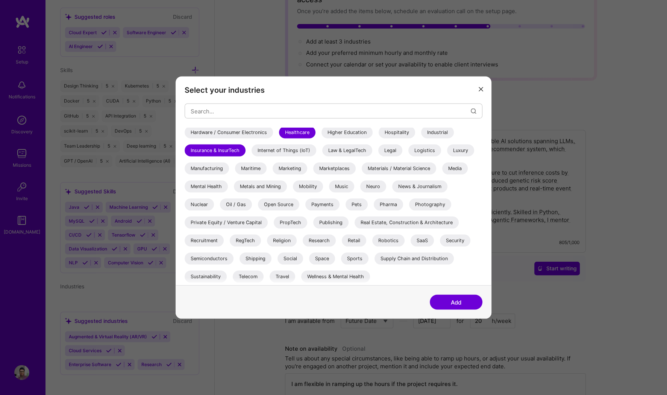
click at [318, 240] on div "Research" at bounding box center [319, 241] width 33 height 12
click at [466, 302] on button "Add" at bounding box center [456, 302] width 53 height 15
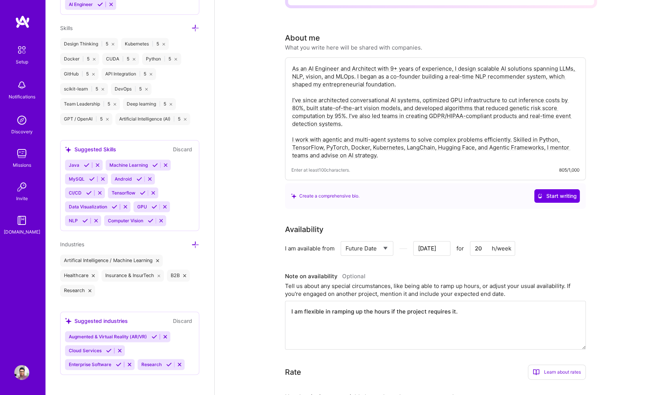
scroll to position [135, 0]
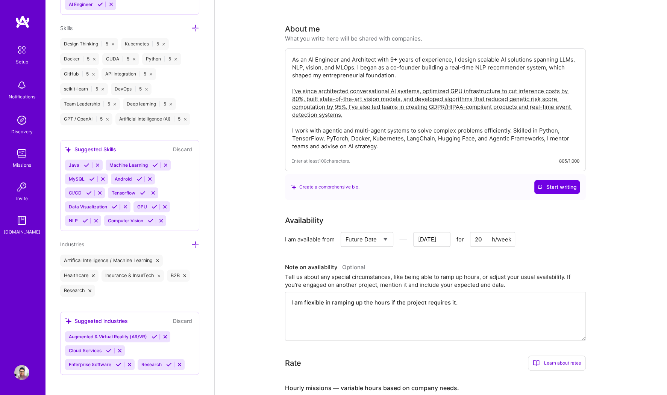
click at [197, 244] on icon at bounding box center [195, 245] width 8 height 8
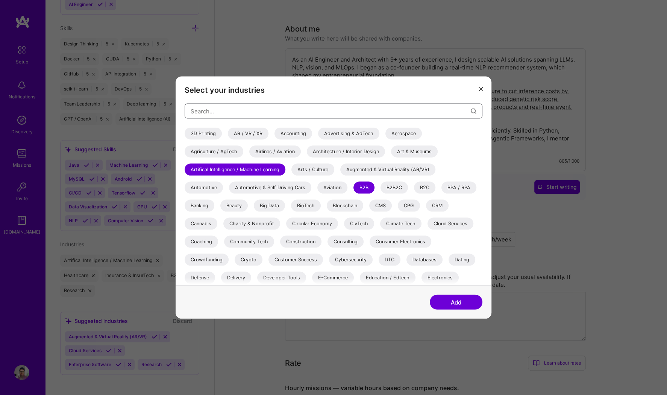
click at [268, 113] on input "modal" at bounding box center [331, 110] width 280 height 19
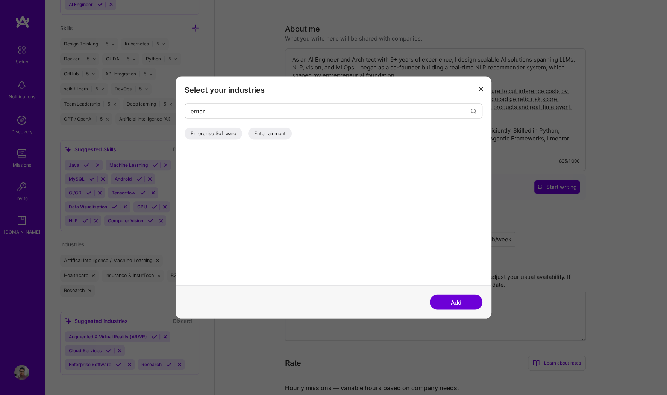
click at [217, 133] on div "Enterprise Software" at bounding box center [214, 134] width 58 height 12
click at [463, 303] on button "Add" at bounding box center [456, 302] width 53 height 15
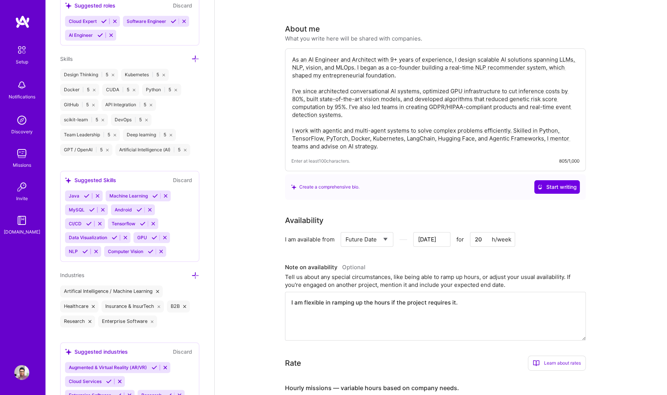
scroll to position [624, 0]
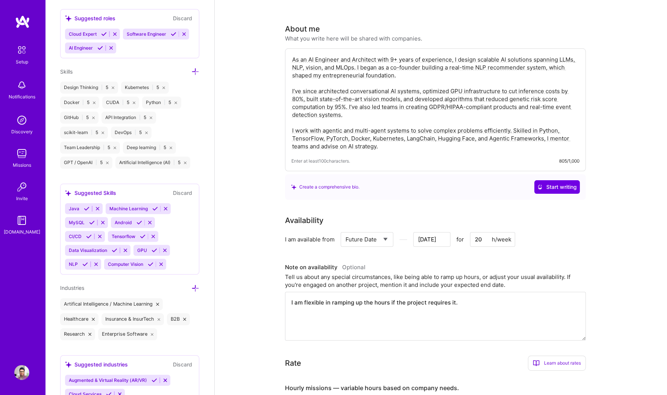
click at [196, 285] on icon at bounding box center [195, 289] width 8 height 8
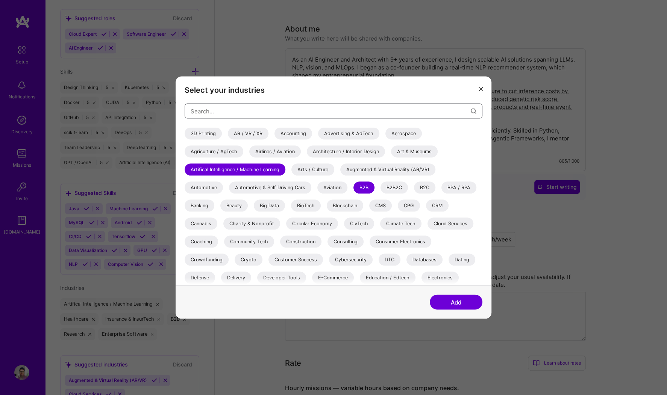
click at [274, 111] on input "modal" at bounding box center [331, 110] width 280 height 19
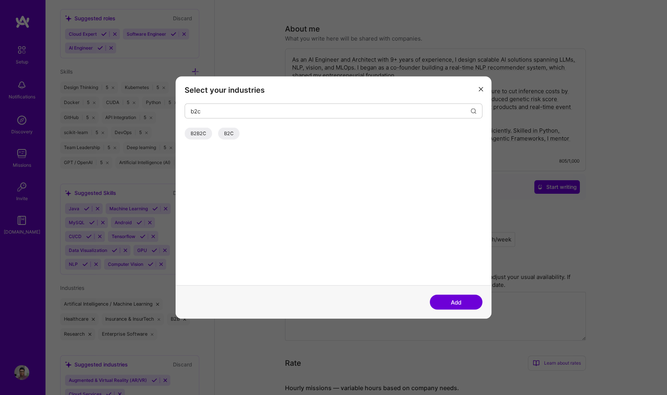
click at [197, 134] on div "B2B2C" at bounding box center [198, 134] width 27 height 12
click at [475, 304] on button "Add" at bounding box center [456, 302] width 53 height 15
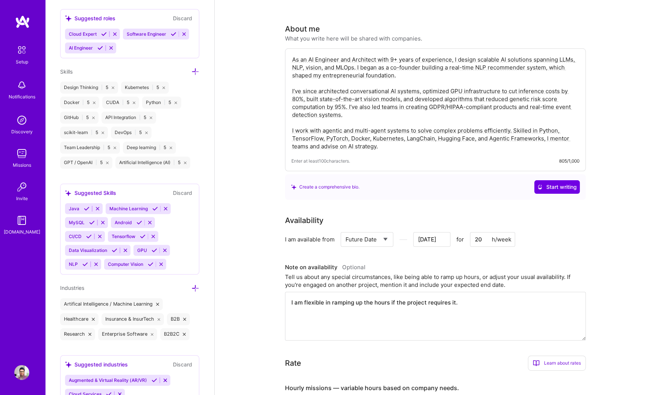
click at [186, 316] on icon at bounding box center [184, 319] width 3 height 3
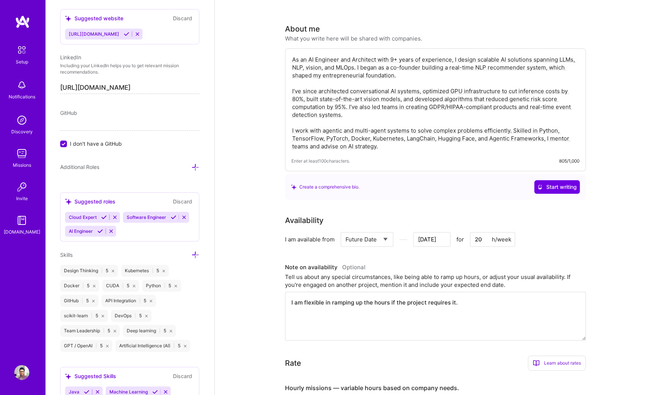
scroll to position [427, 0]
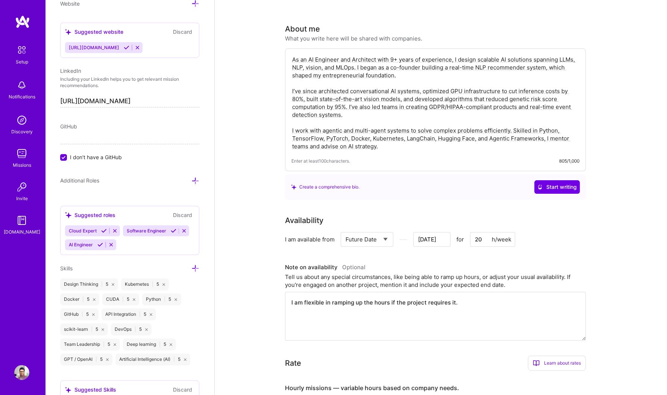
click at [194, 177] on icon at bounding box center [195, 181] width 8 height 8
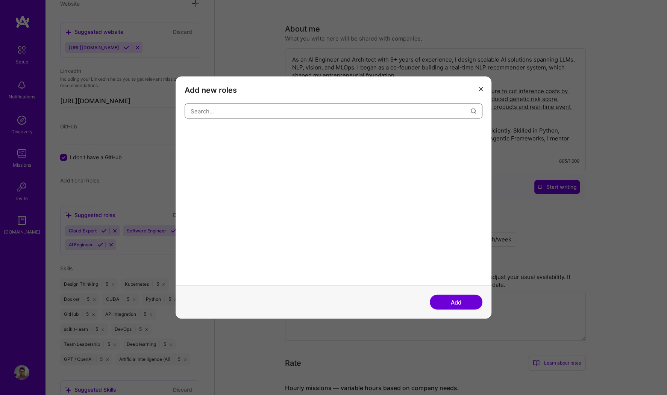
click at [249, 110] on input "modal" at bounding box center [331, 110] width 280 height 19
click at [201, 133] on div "AI Engineer" at bounding box center [204, 134] width 38 height 12
click at [321, 136] on div "AI Researcher" at bounding box center [313, 134] width 44 height 12
click at [267, 136] on div "AI Product Manager" at bounding box center [256, 134] width 57 height 12
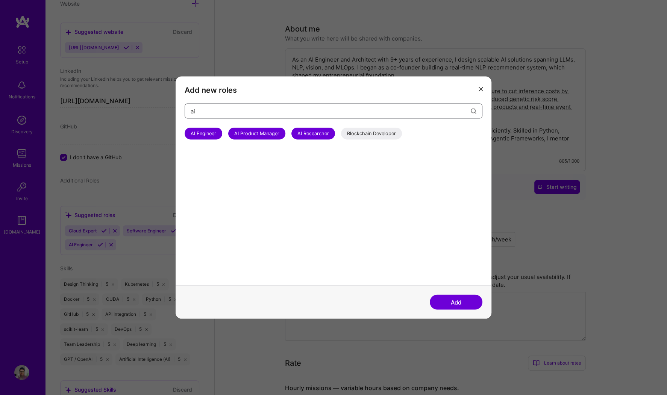
click at [302, 110] on input "ai" at bounding box center [331, 110] width 280 height 19
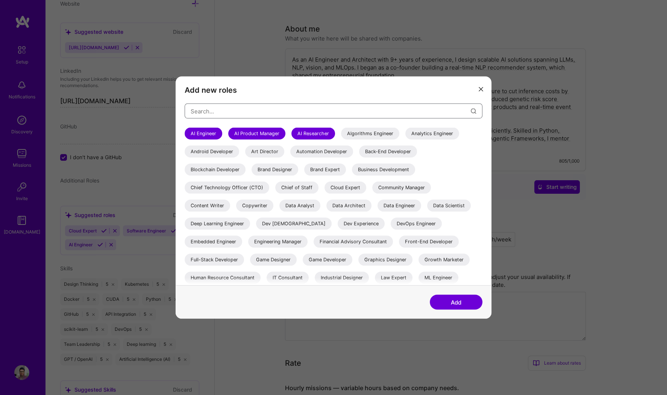
scroll to position [32, 0]
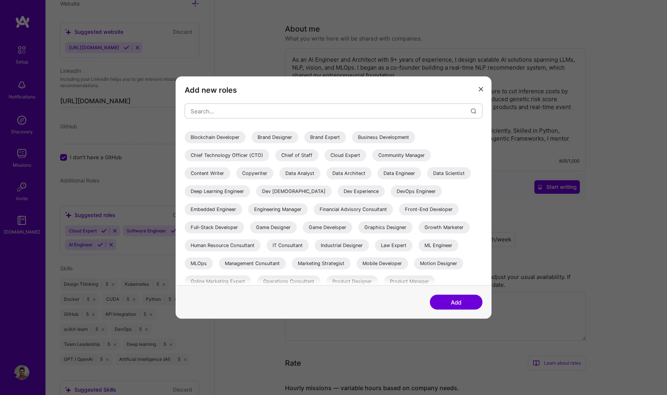
click at [442, 243] on div "ML Engineer" at bounding box center [438, 246] width 40 height 12
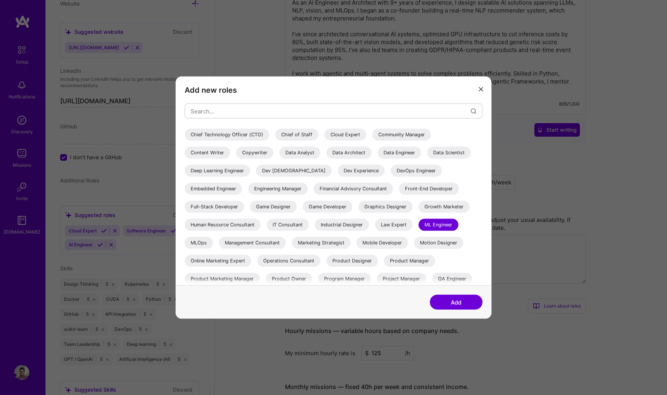
scroll to position [0, 0]
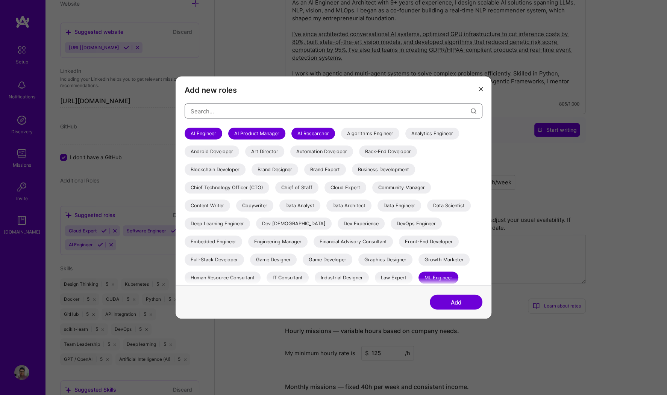
click at [305, 106] on input "modal" at bounding box center [331, 110] width 280 height 19
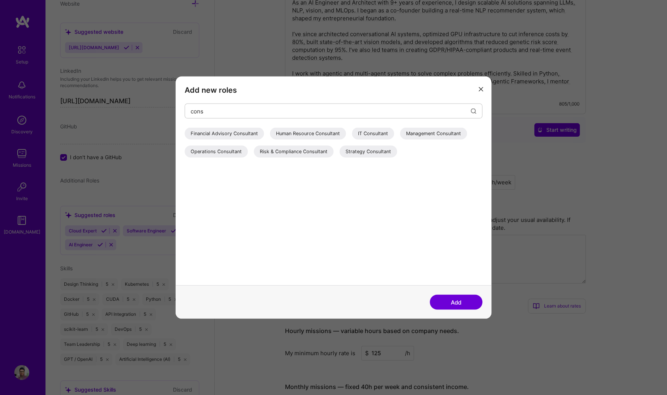
click at [369, 129] on div "IT Consultant" at bounding box center [373, 134] width 42 height 12
click at [451, 307] on button "Add" at bounding box center [456, 302] width 53 height 15
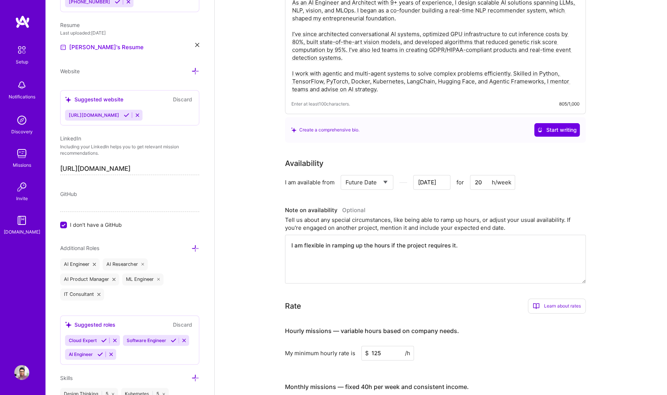
scroll to position [313, 0]
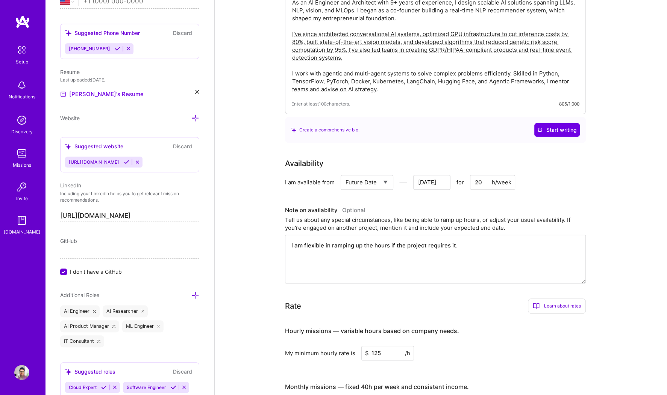
click at [64, 269] on input "I don't have a GitHub" at bounding box center [64, 272] width 7 height 7
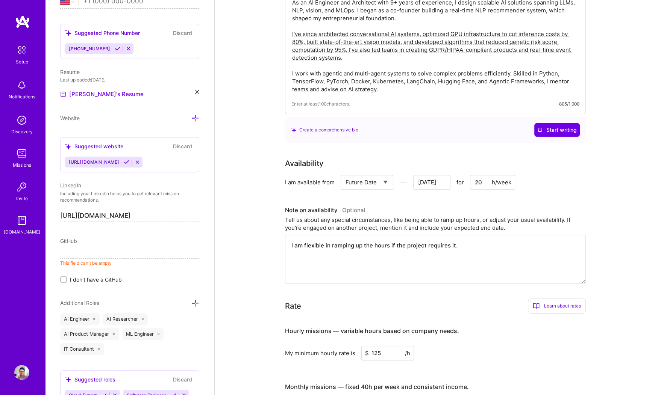
click at [121, 164] on div "[URL][DOMAIN_NAME]" at bounding box center [93, 162] width 56 height 11
click at [119, 159] on span "[URL][DOMAIN_NAME]" at bounding box center [94, 162] width 50 height 6
click at [77, 249] on input at bounding box center [129, 253] width 139 height 12
paste input "[URL][DOMAIN_NAME]"
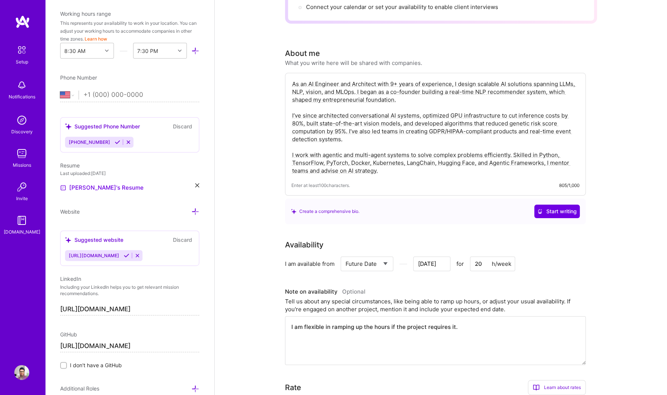
scroll to position [0, 0]
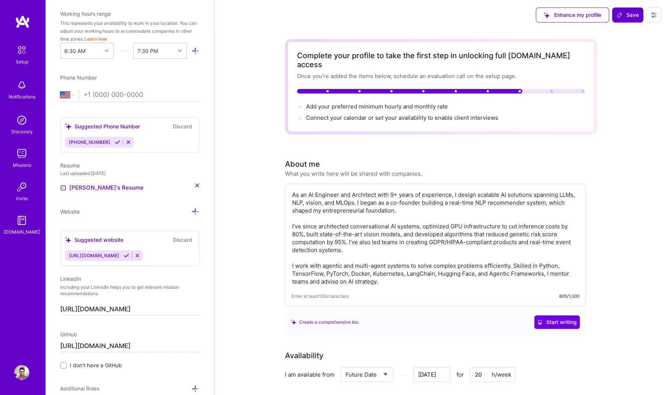
click at [533, 12] on span "Save" at bounding box center [627, 15] width 22 height 8
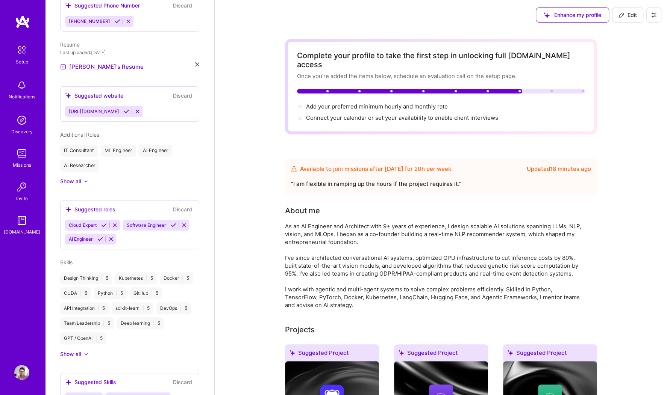
scroll to position [167, 0]
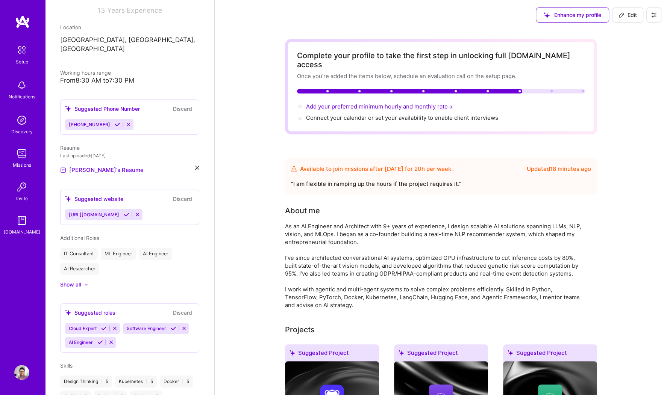
click at [354, 103] on span "Add your preferred minimum hourly and monthly rate →" at bounding box center [380, 106] width 148 height 7
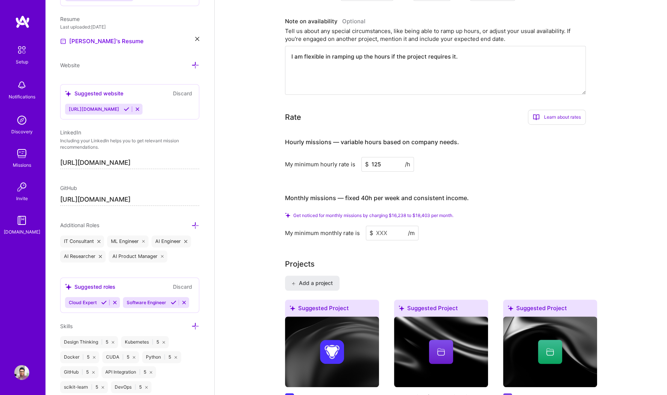
scroll to position [382, 0]
click at [391, 226] on input at bounding box center [392, 233] width 53 height 15
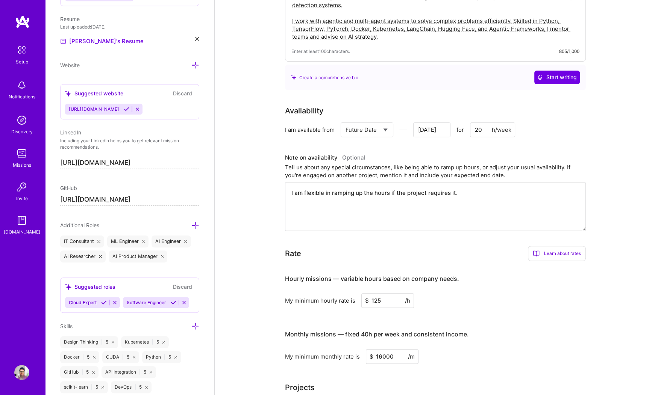
scroll to position [250, 0]
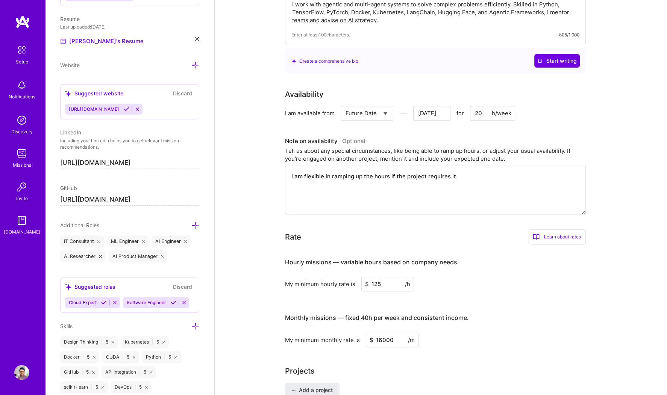
click at [382, 316] on input "16000" at bounding box center [392, 340] width 53 height 15
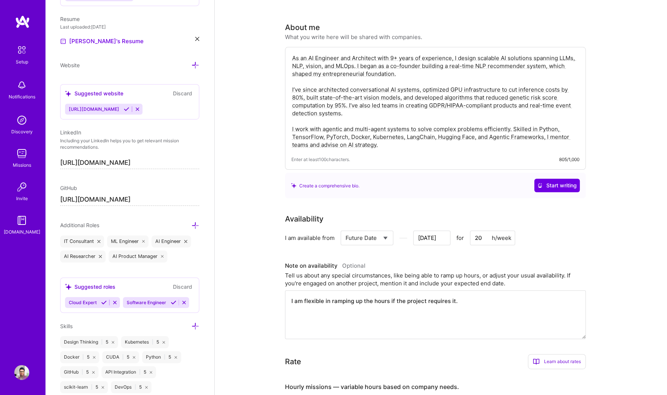
scroll to position [0, 0]
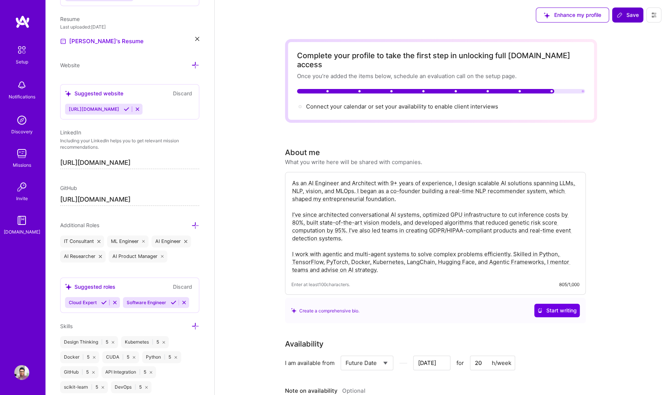
click at [533, 18] on span "Save" at bounding box center [627, 15] width 22 height 8
click at [533, 17] on span "Save" at bounding box center [627, 15] width 22 height 8
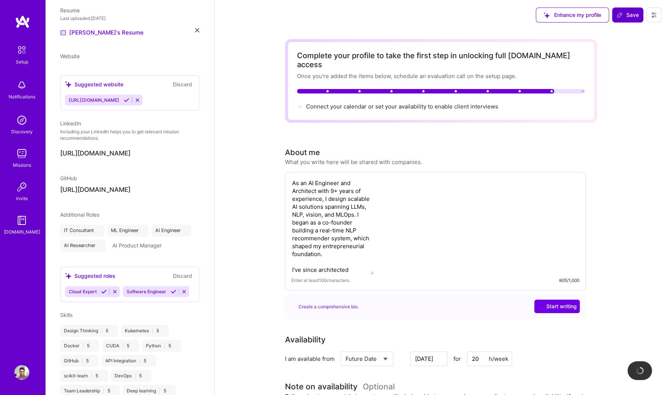
scroll to position [237, 0]
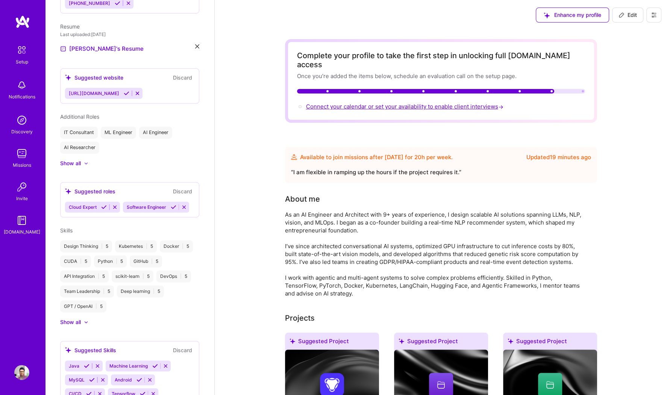
click at [381, 103] on span "Connect your calendar or set your availability to enable client interviews →" at bounding box center [405, 106] width 199 height 7
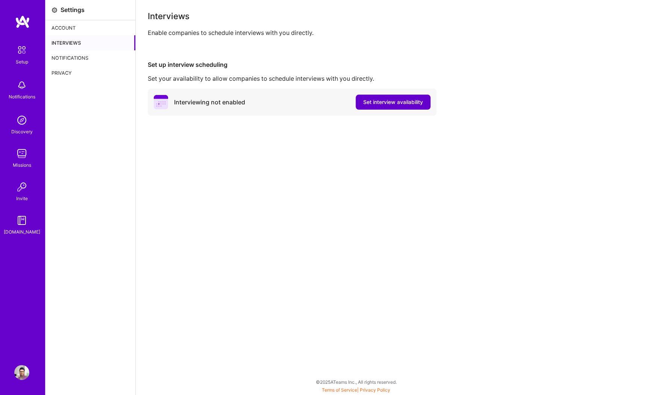
click at [389, 104] on span "Set interview availability" at bounding box center [393, 102] width 60 height 8
